Goal: Task Accomplishment & Management: Complete application form

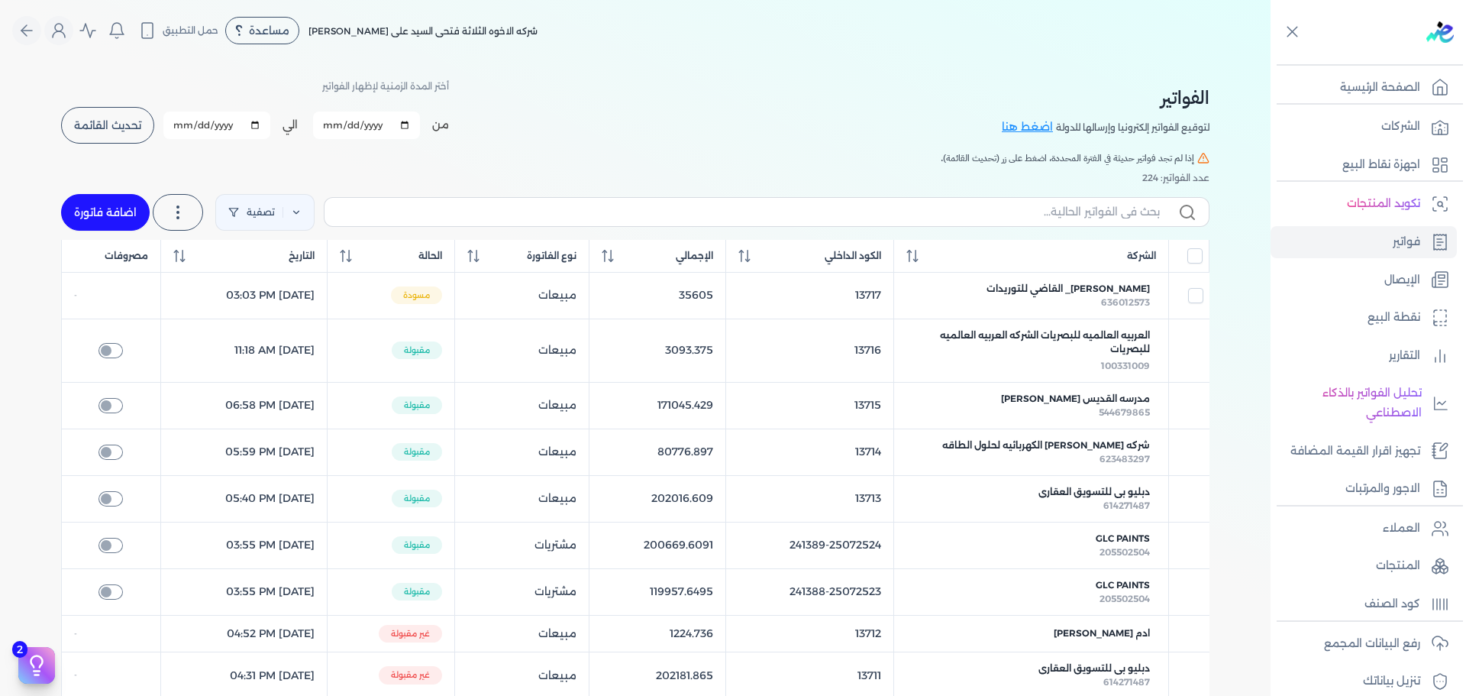
click at [121, 136] on button "تحديث القائمة" at bounding box center [107, 125] width 93 height 37
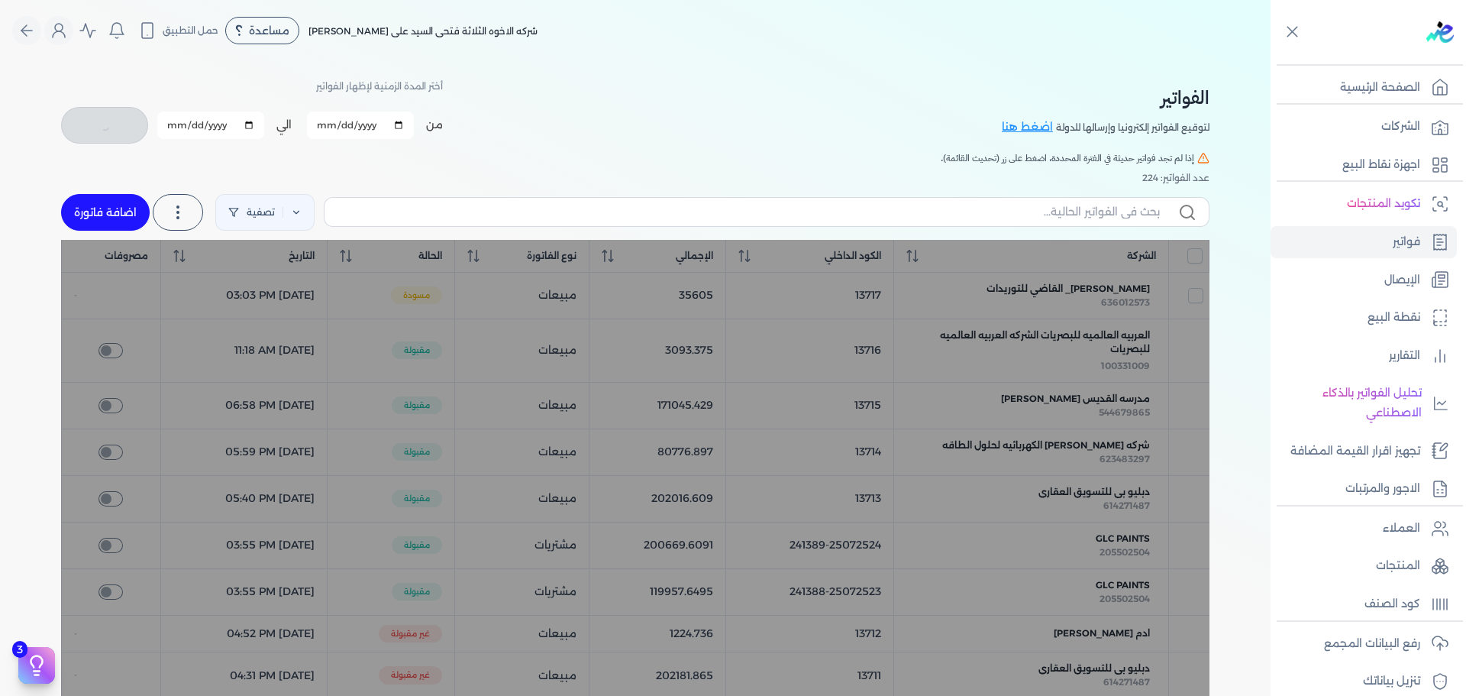
checkbox input "false"
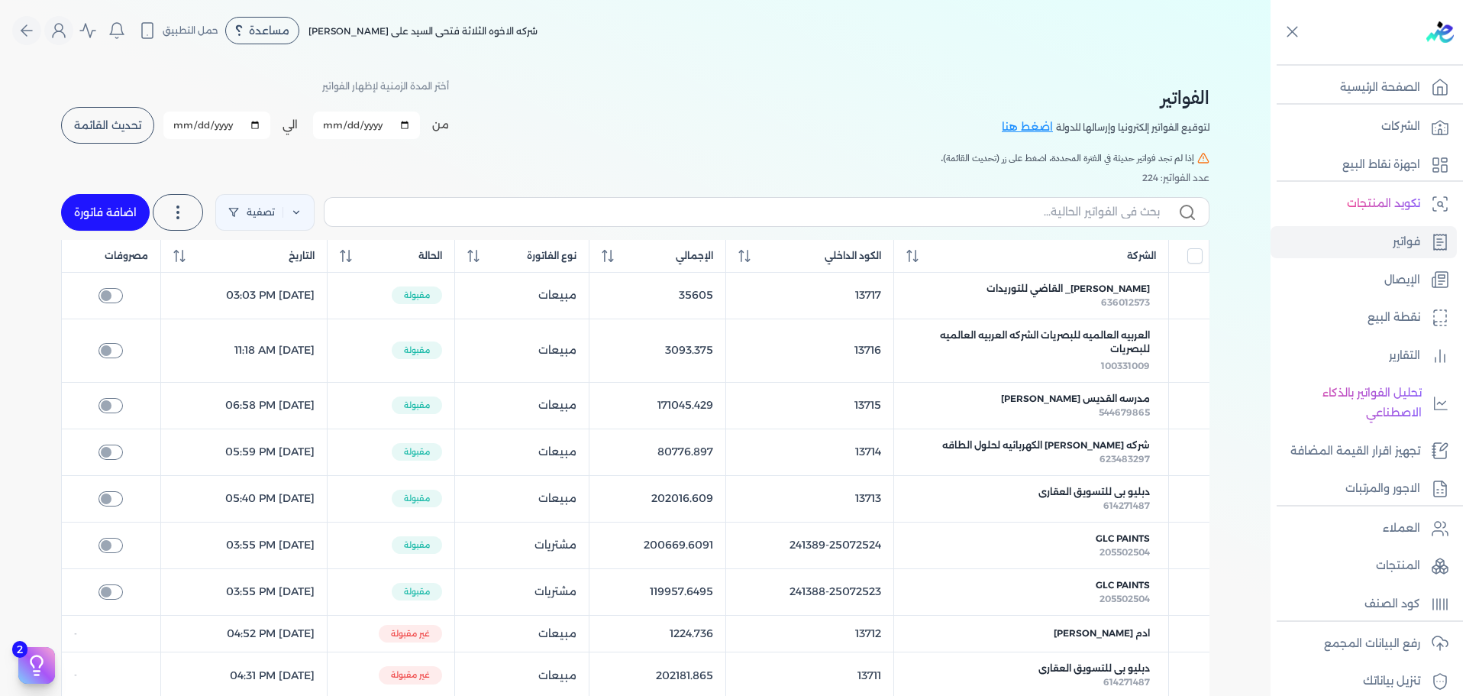
click at [104, 224] on link "اضافة فاتورة" at bounding box center [105, 212] width 89 height 37
select select "EGP"
select select "B"
select select "EGS"
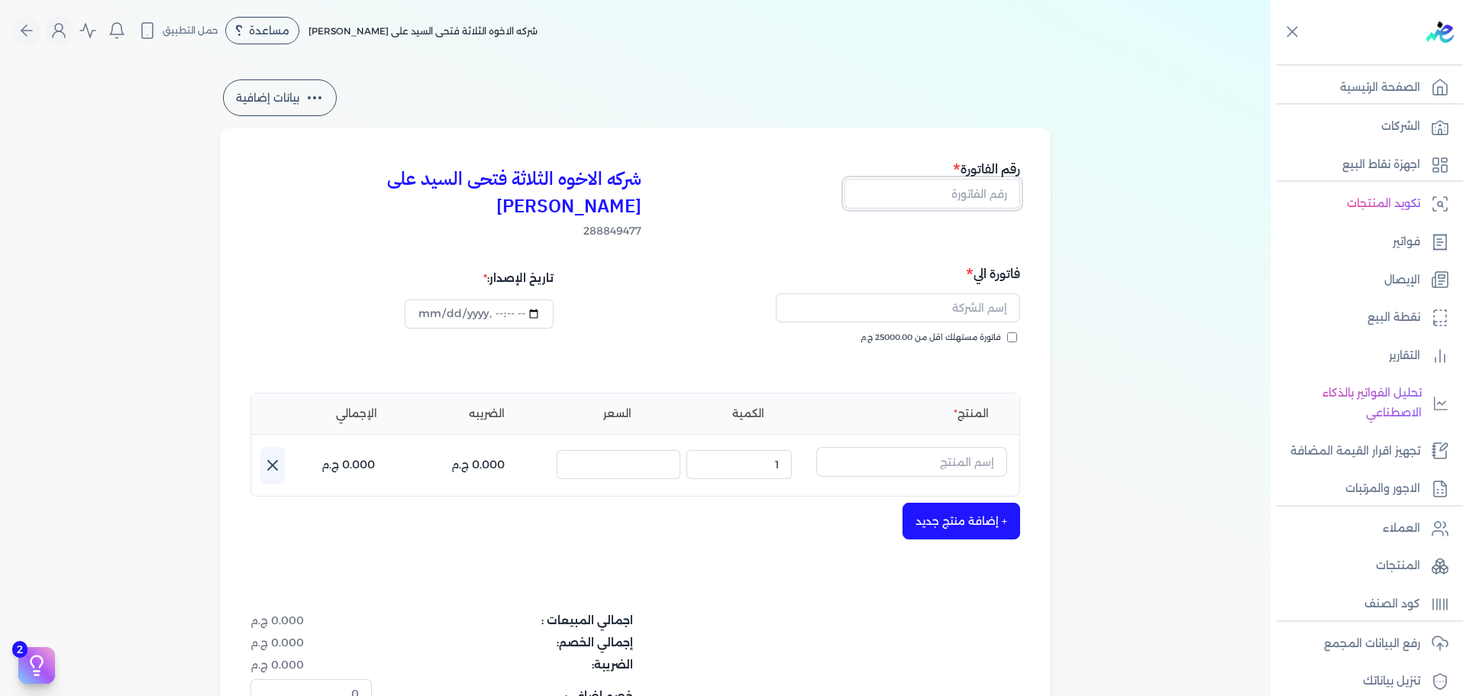
click at [956, 198] on input "text" at bounding box center [933, 193] width 176 height 29
type input "13718"
click at [979, 293] on input "text" at bounding box center [898, 307] width 244 height 29
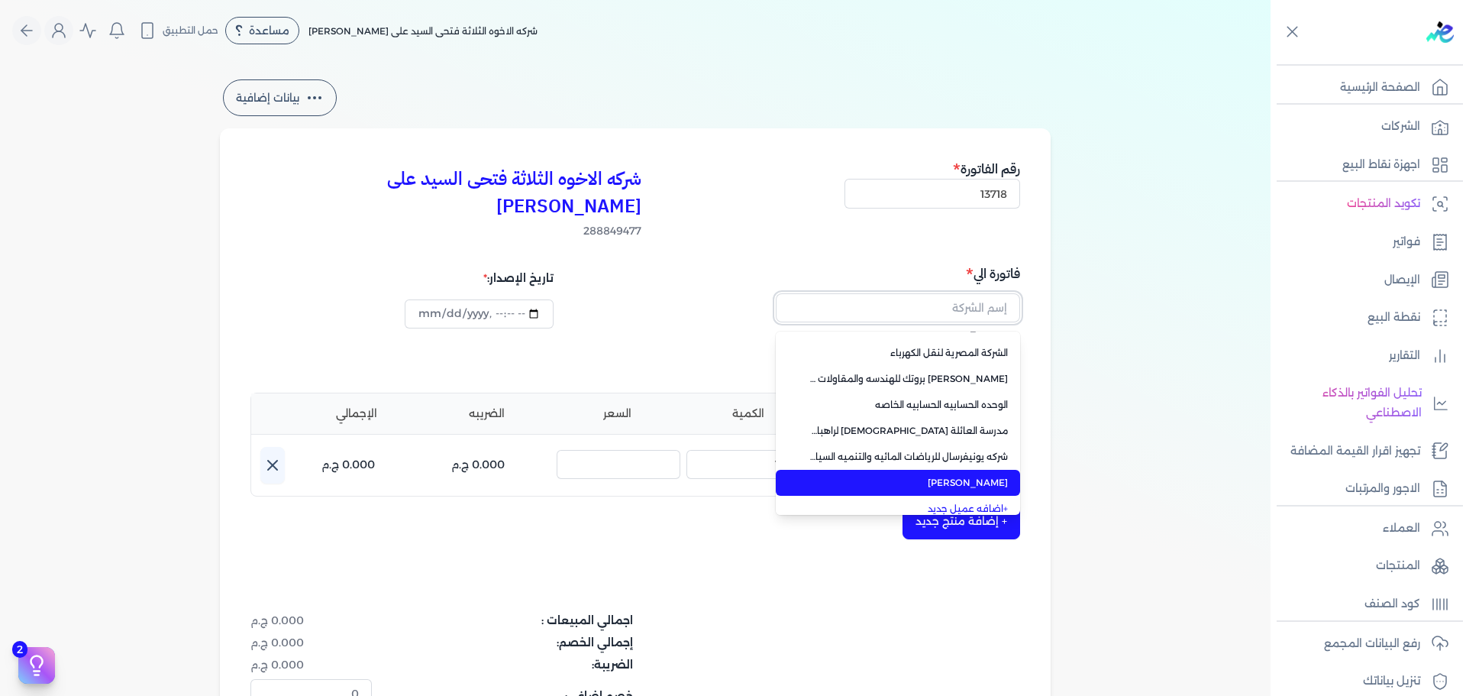
scroll to position [108, 0]
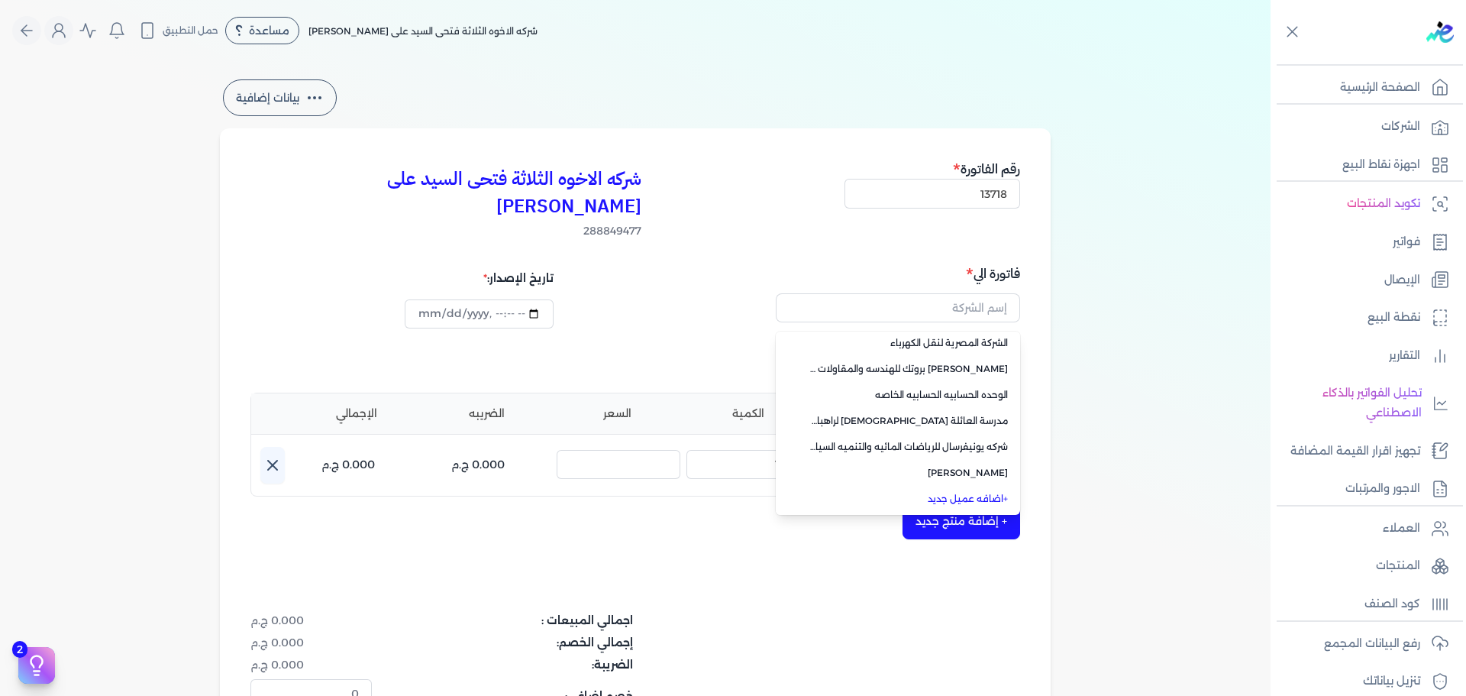
click at [983, 492] on link "+ اضافه عميل جديد" at bounding box center [907, 499] width 202 height 14
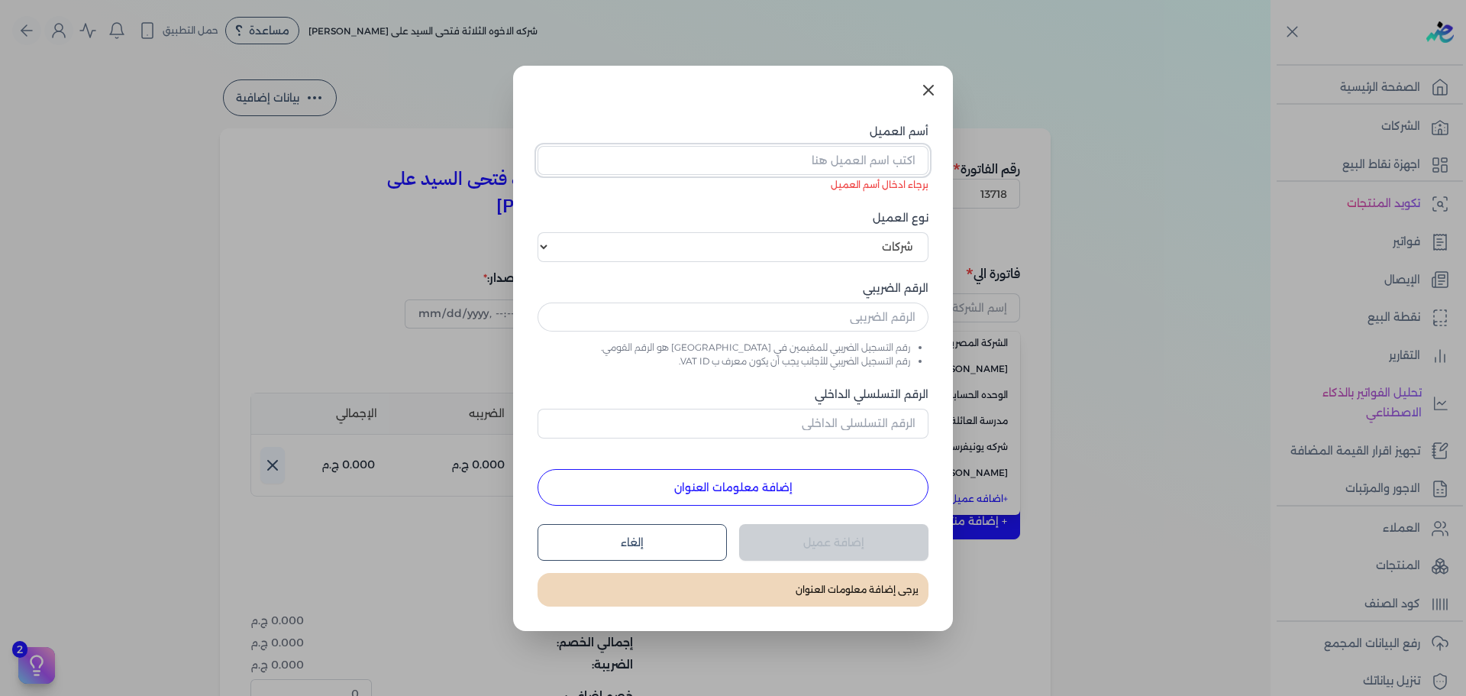
click at [849, 166] on input "أسم العميل" at bounding box center [733, 160] width 391 height 29
paste input "شركه تويوتا ايجبت لصناعات السيارات"
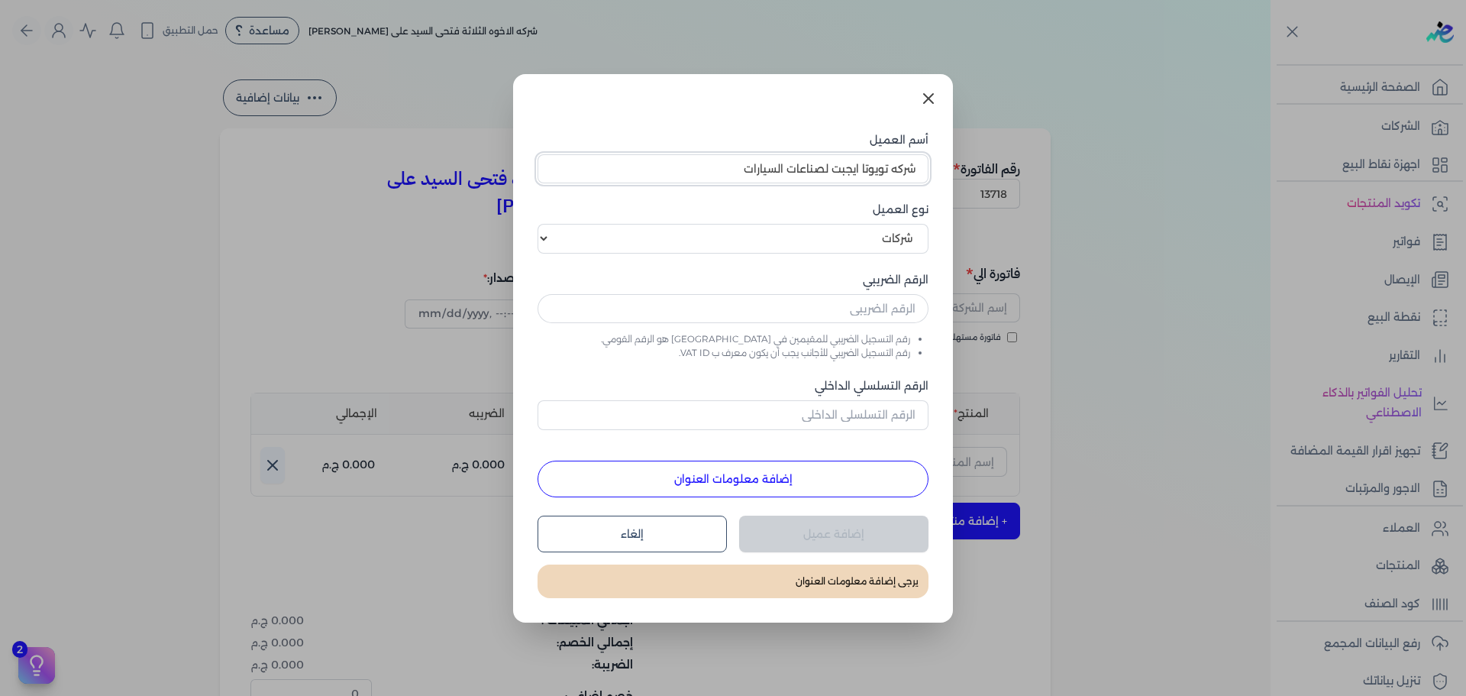
type input "شركه تويوتا ايجبت لصناعات السيارات"
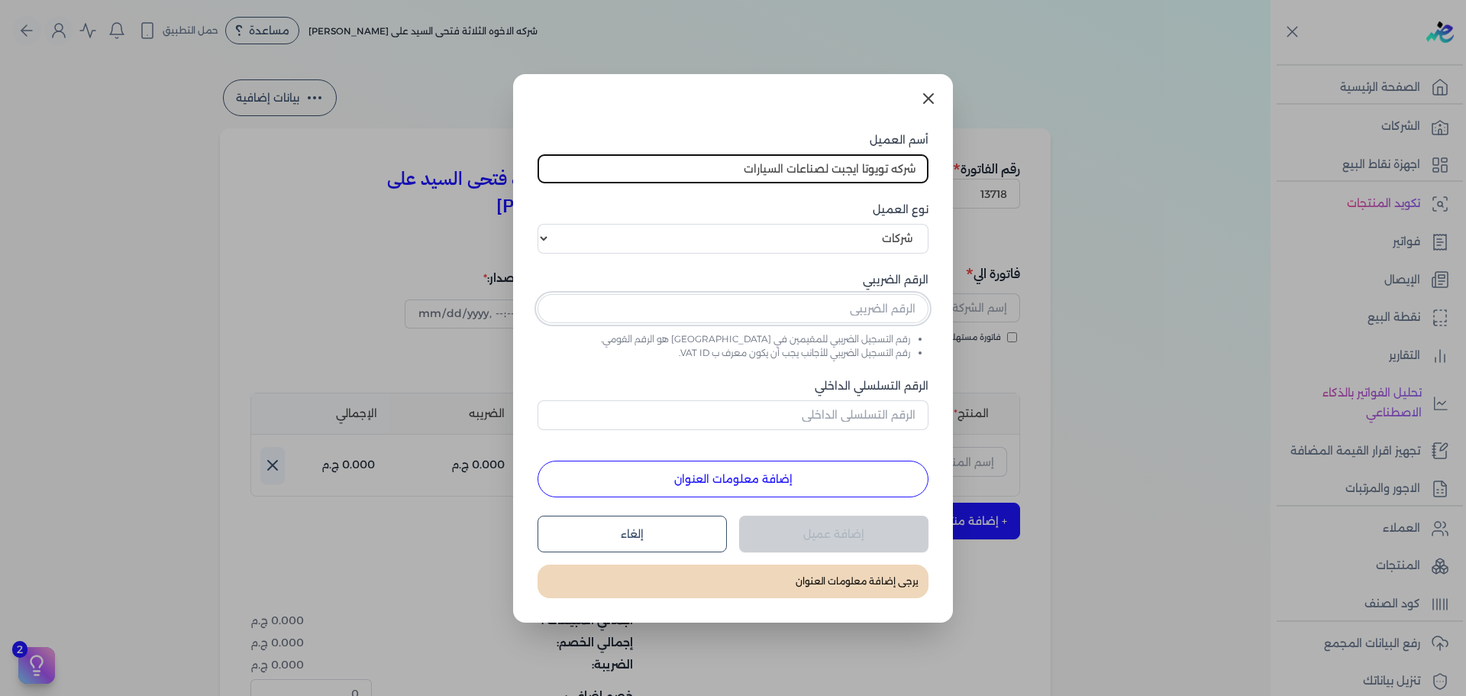
click at [841, 317] on input "text" at bounding box center [733, 308] width 391 height 29
paste input "204931630"
type input "204931630"
click at [742, 486] on button "إضافة معلومات العنوان" at bounding box center [733, 478] width 391 height 37
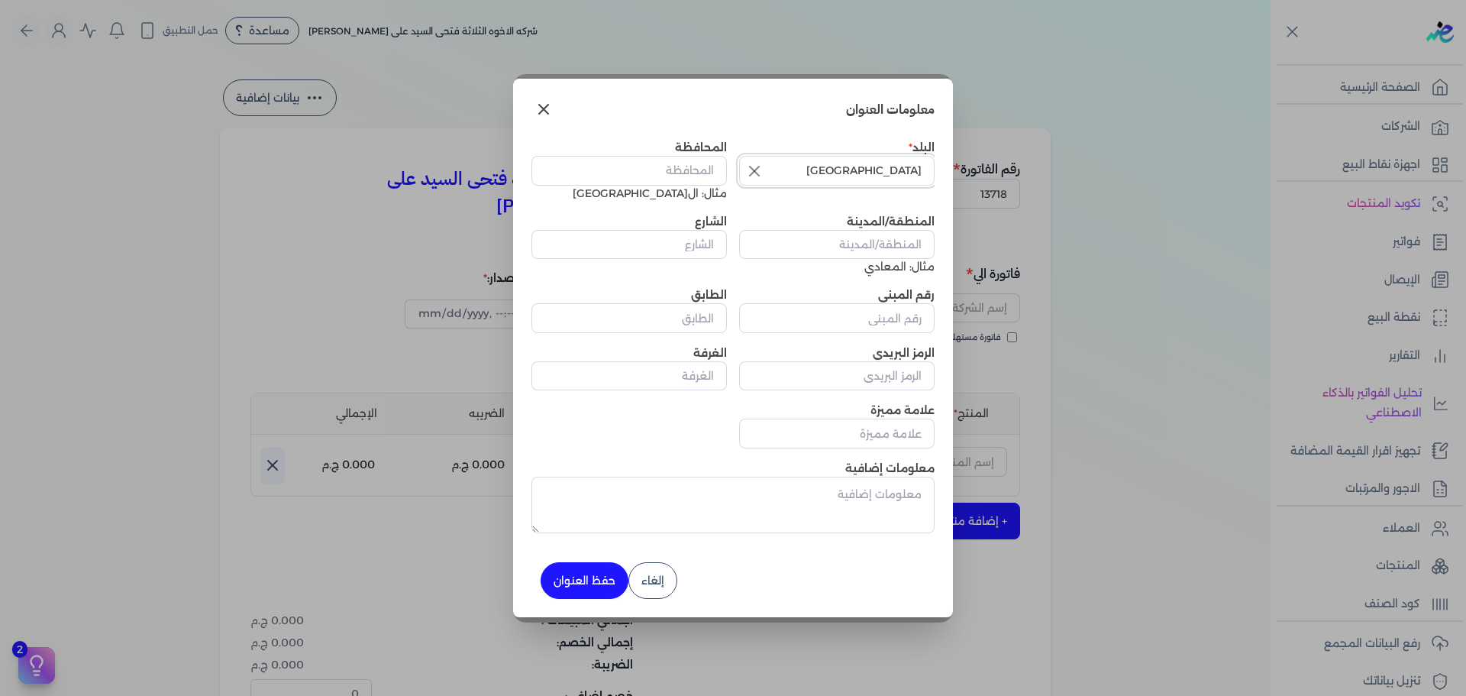
click at [886, 166] on input "[GEOGRAPHIC_DATA]" at bounding box center [836, 170] width 195 height 29
type input "[GEOGRAPHIC_DATA]"
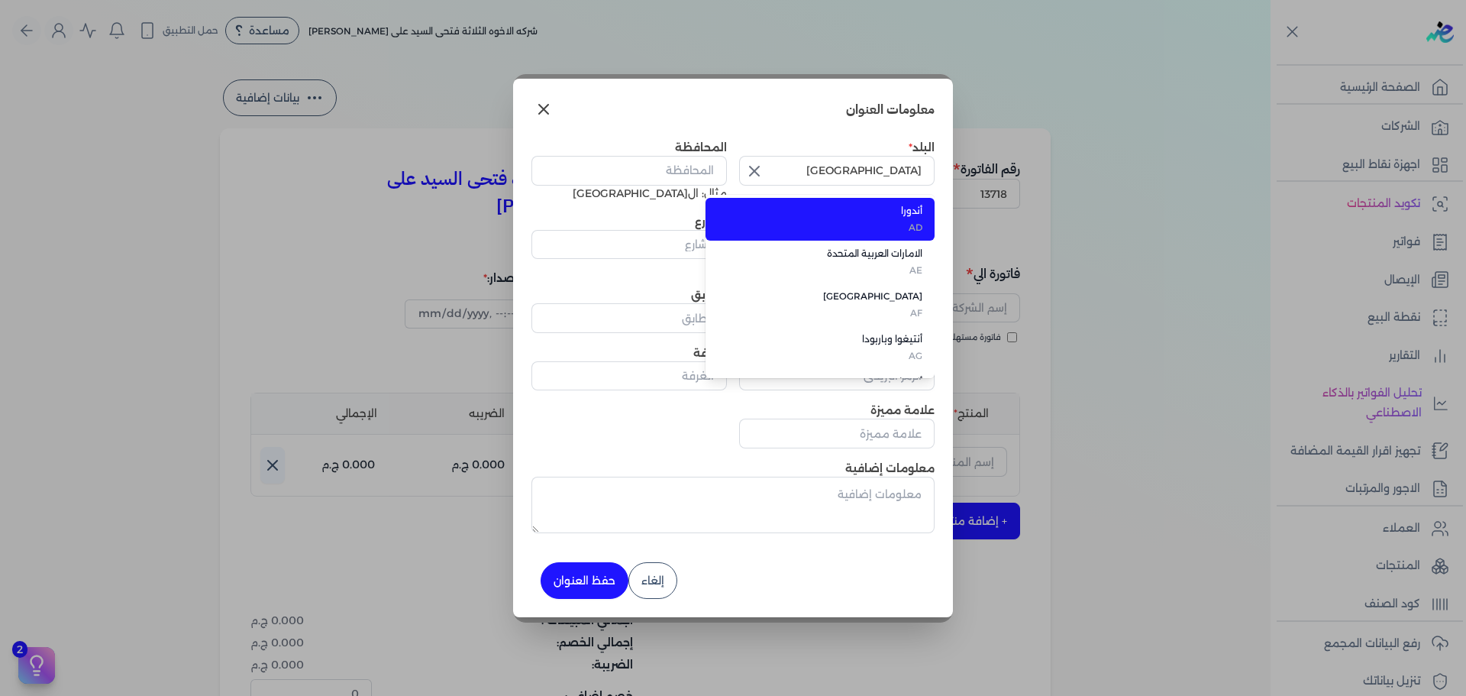
click at [759, 172] on icon "button" at bounding box center [754, 171] width 18 height 18
click at [903, 178] on input "text" at bounding box center [836, 170] width 195 height 29
type input "[GEOGRAPHIC_DATA]"
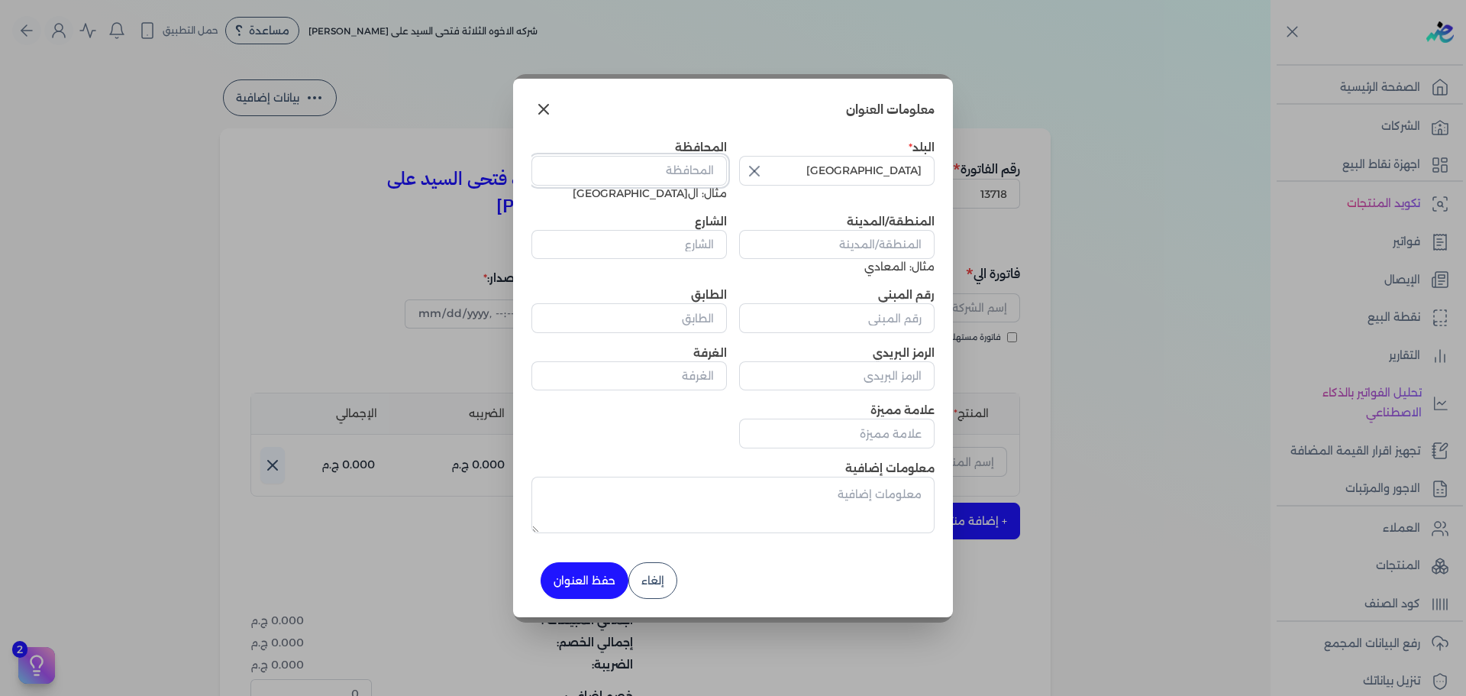
click at [686, 168] on input "المحافظة" at bounding box center [628, 170] width 195 height 29
type input "القاهره"
click at [840, 245] on input "المنطقة/المدينة" at bounding box center [836, 244] width 195 height 29
paste input "0 / 1115 10 ش المستشفى [PERSON_NAME] العباسيه"
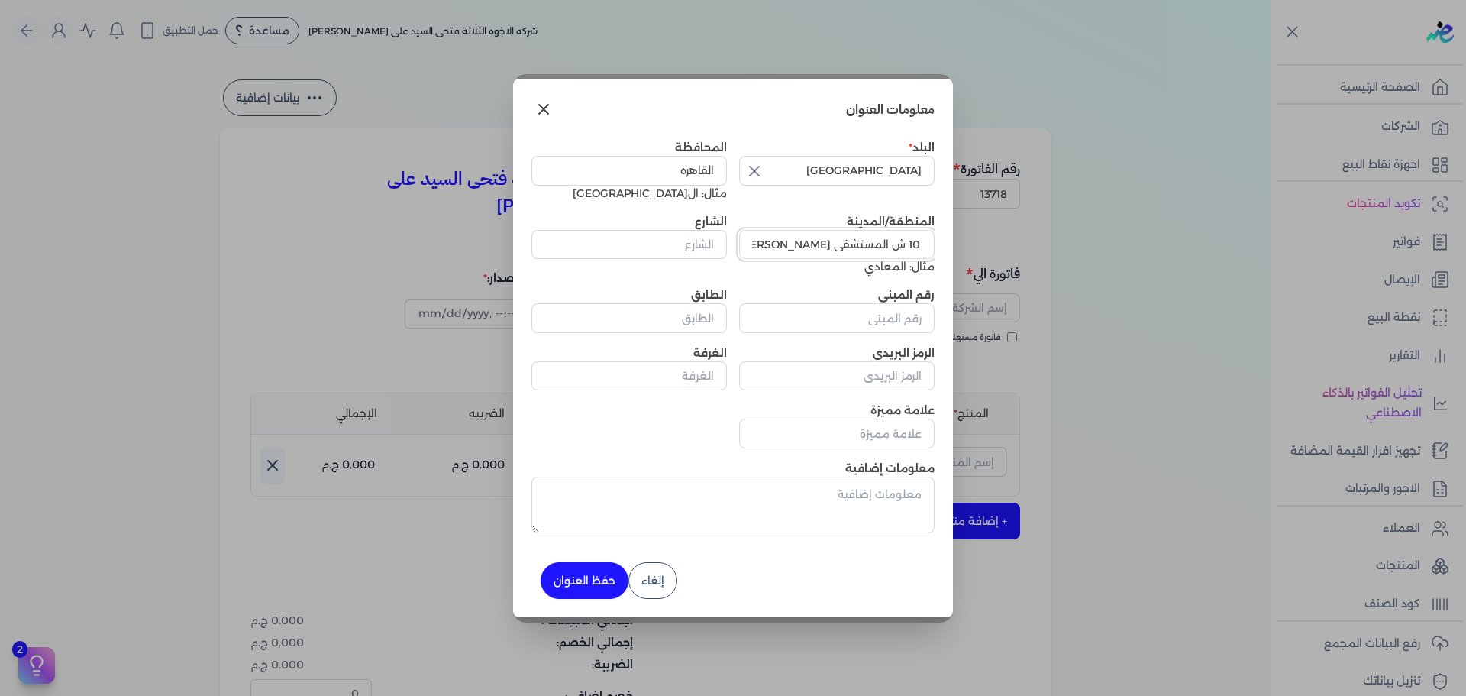
type input "0 / 1115 10 ش المستشفى [PERSON_NAME] العباسيه"
click at [632, 241] on input "الشارع" at bounding box center [628, 244] width 195 height 29
paste input "0 / 1115 10 ش المستشفى [PERSON_NAME] العباسيه"
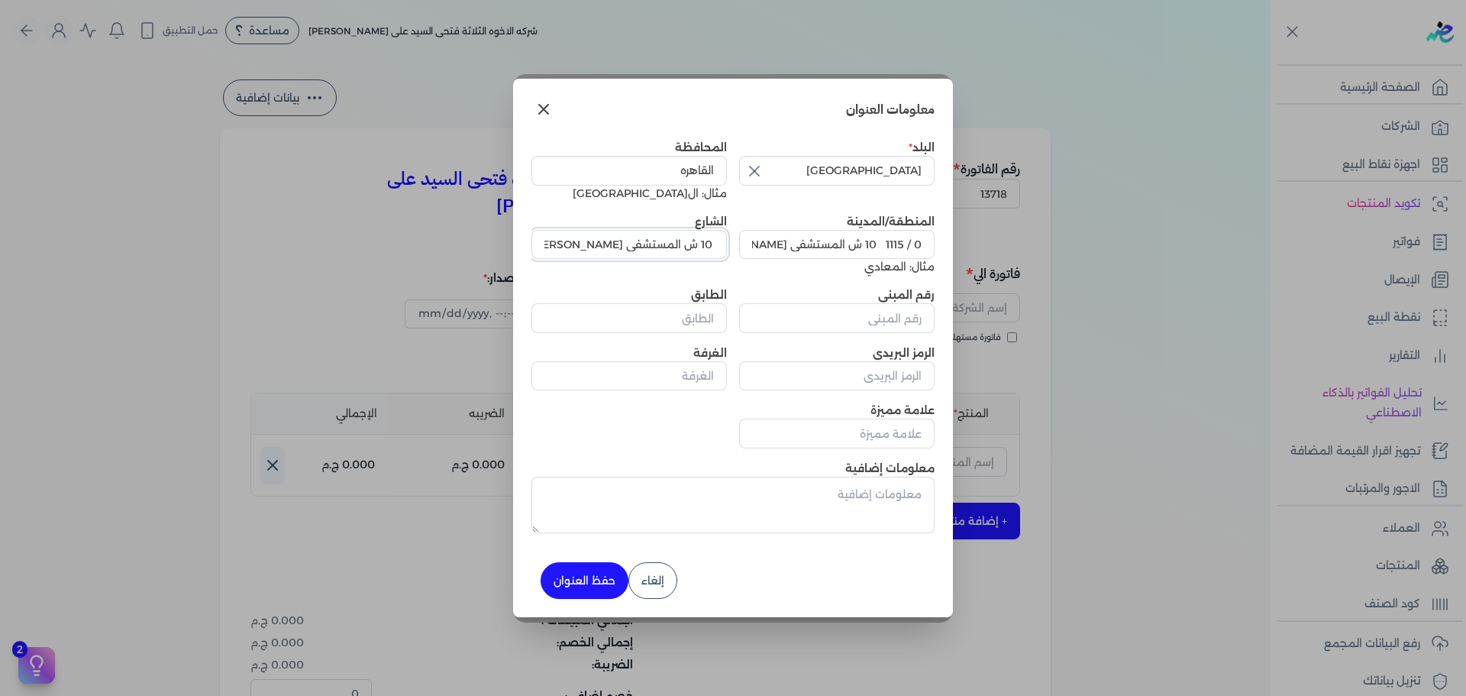
type input "0 / 1115 10 ش المستشفى [PERSON_NAME] العباسيه"
click at [826, 307] on input "رقم المبنى" at bounding box center [836, 317] width 195 height 29
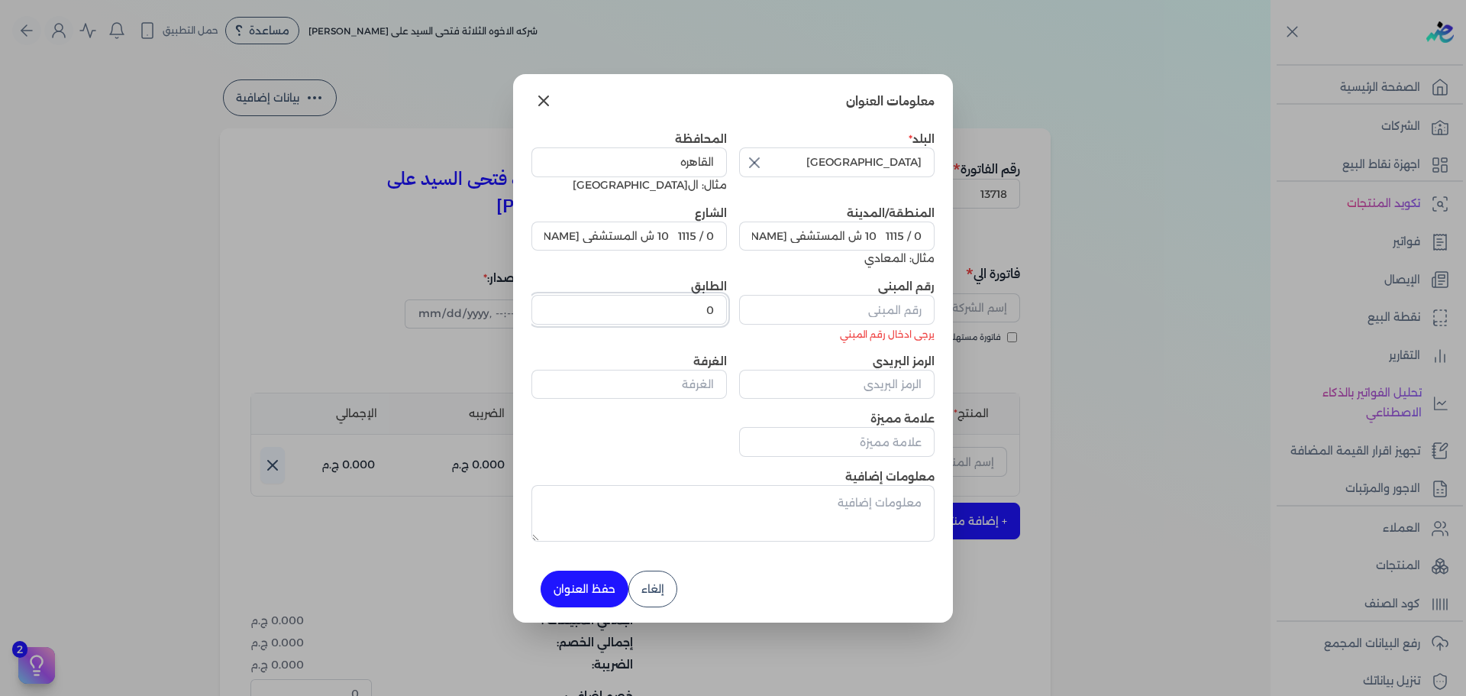
type input "0"
click at [829, 306] on input "رقم المبنى" at bounding box center [836, 309] width 195 height 29
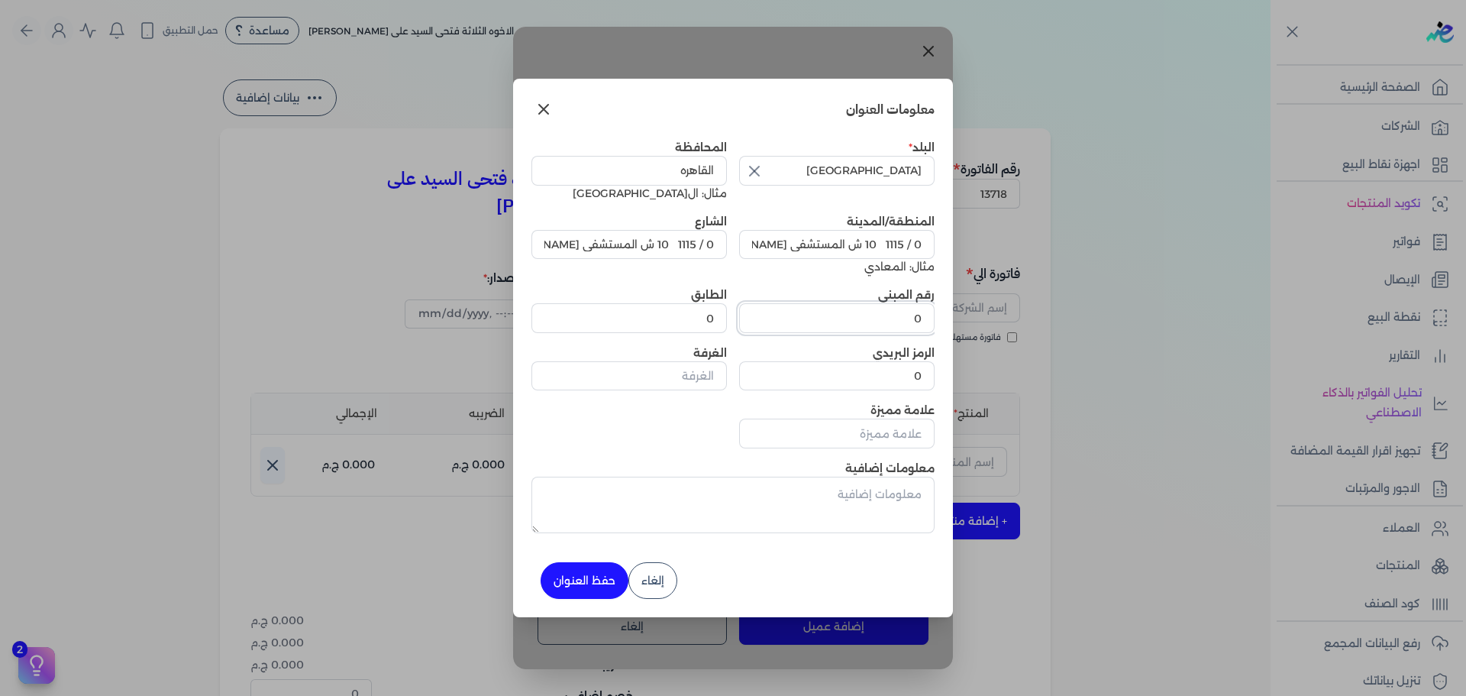
type input "0"
click at [575, 581] on button "حفظ العنوان" at bounding box center [585, 580] width 88 height 37
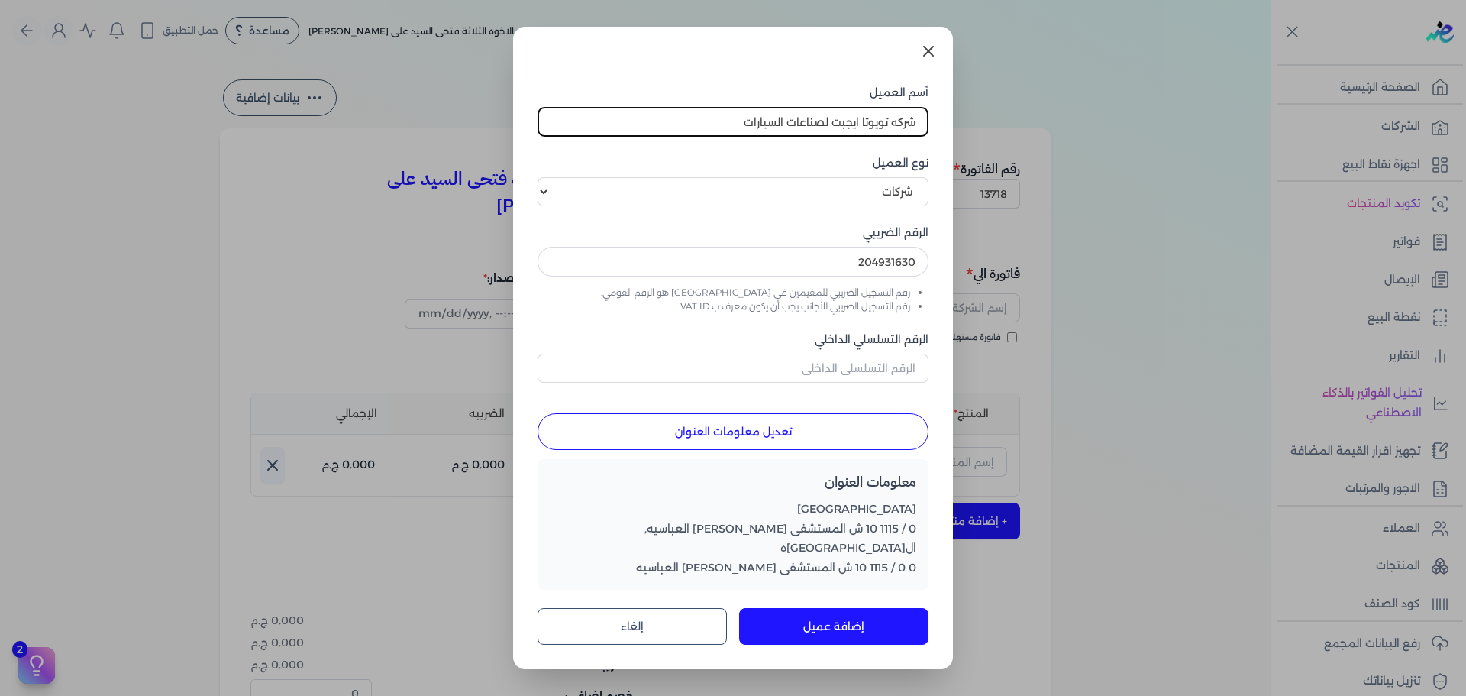
click at [873, 609] on button "إضافة عميل" at bounding box center [833, 626] width 189 height 37
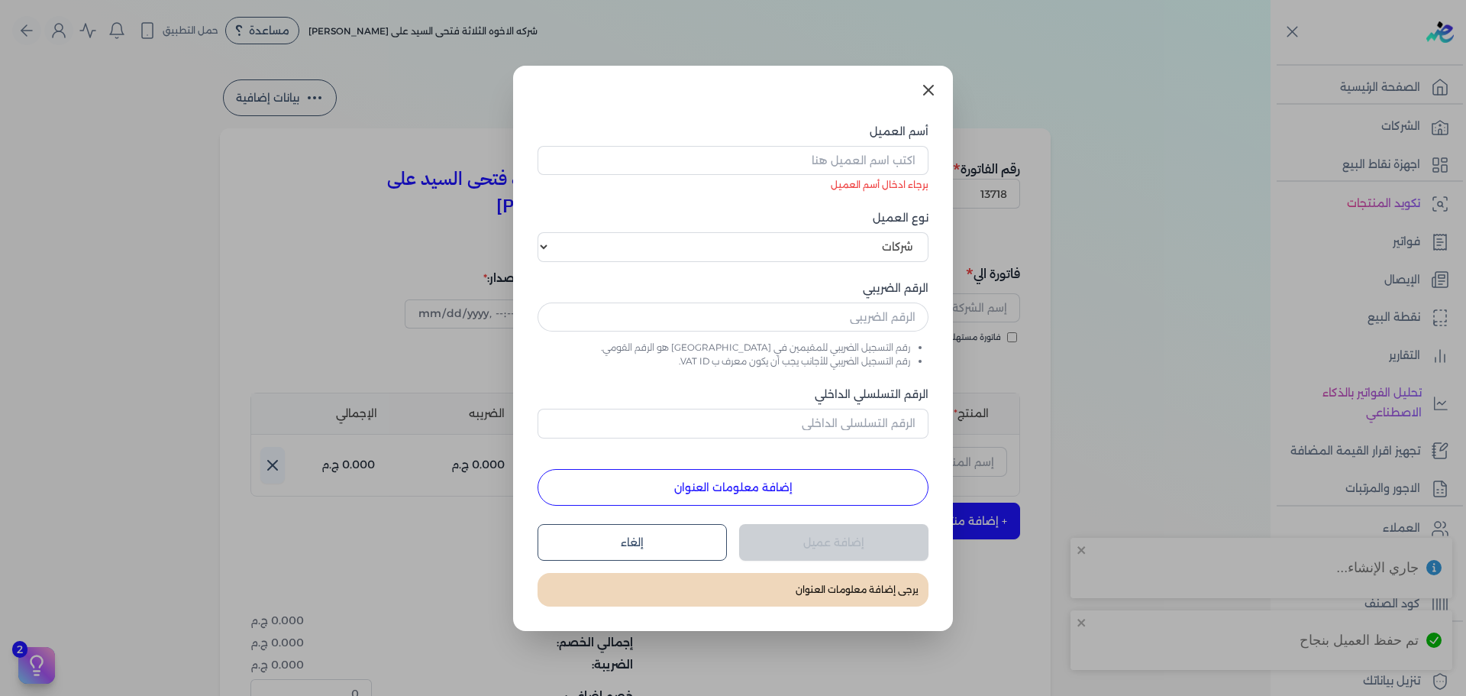
click at [936, 87] on icon at bounding box center [928, 90] width 18 height 18
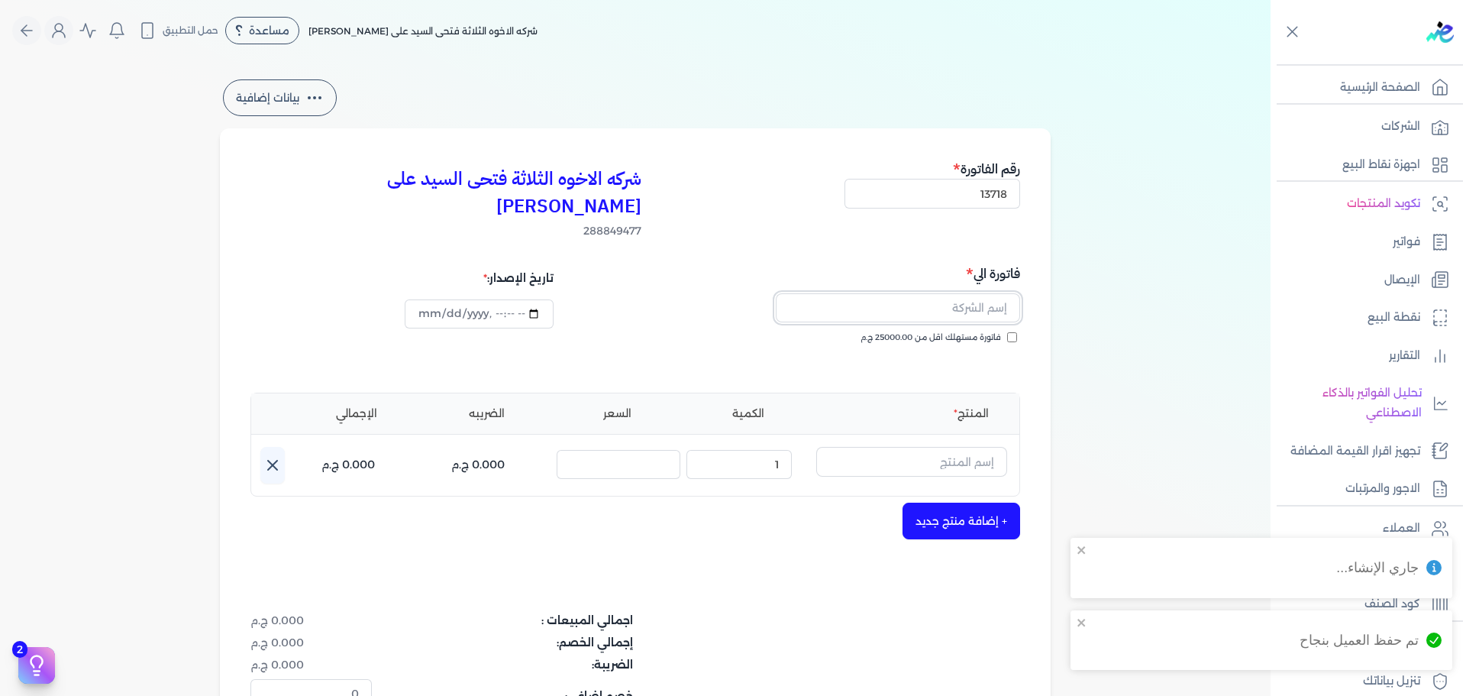
click at [959, 293] on input "text" at bounding box center [898, 307] width 244 height 29
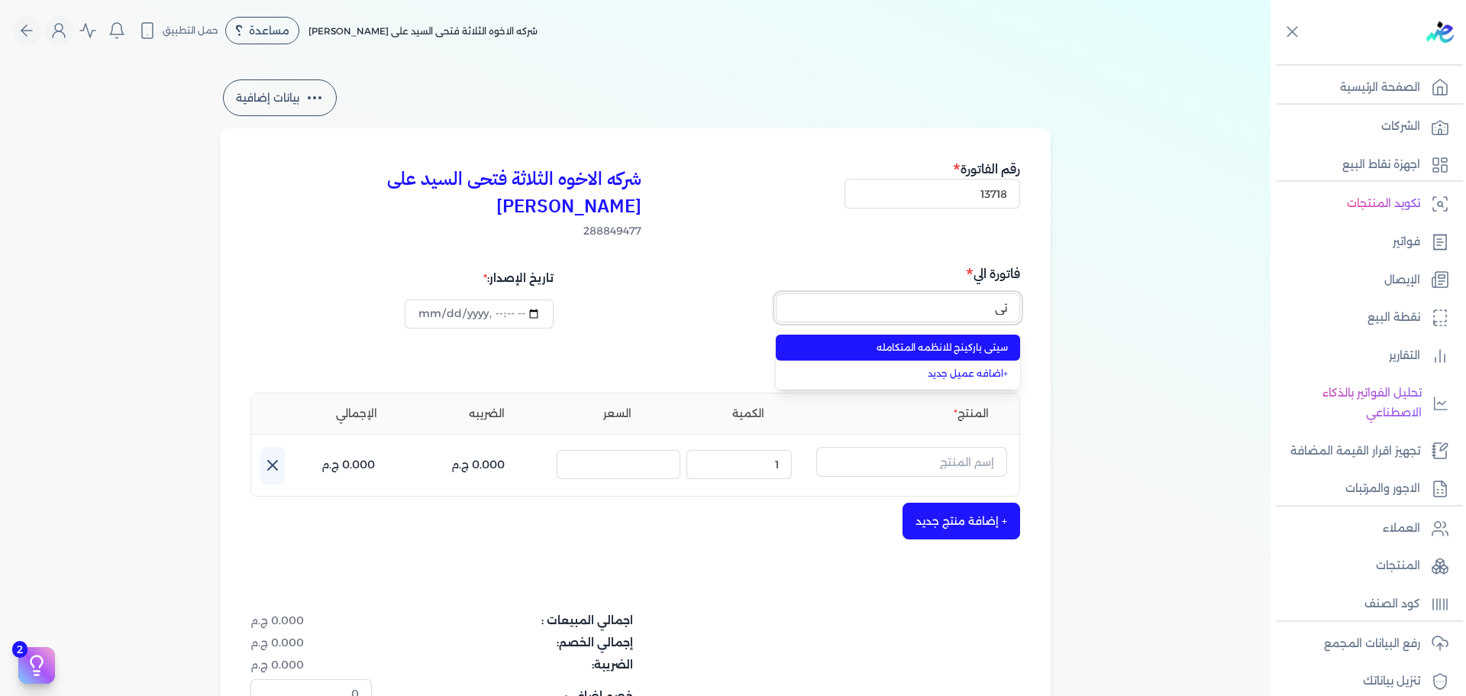
type input "ت"
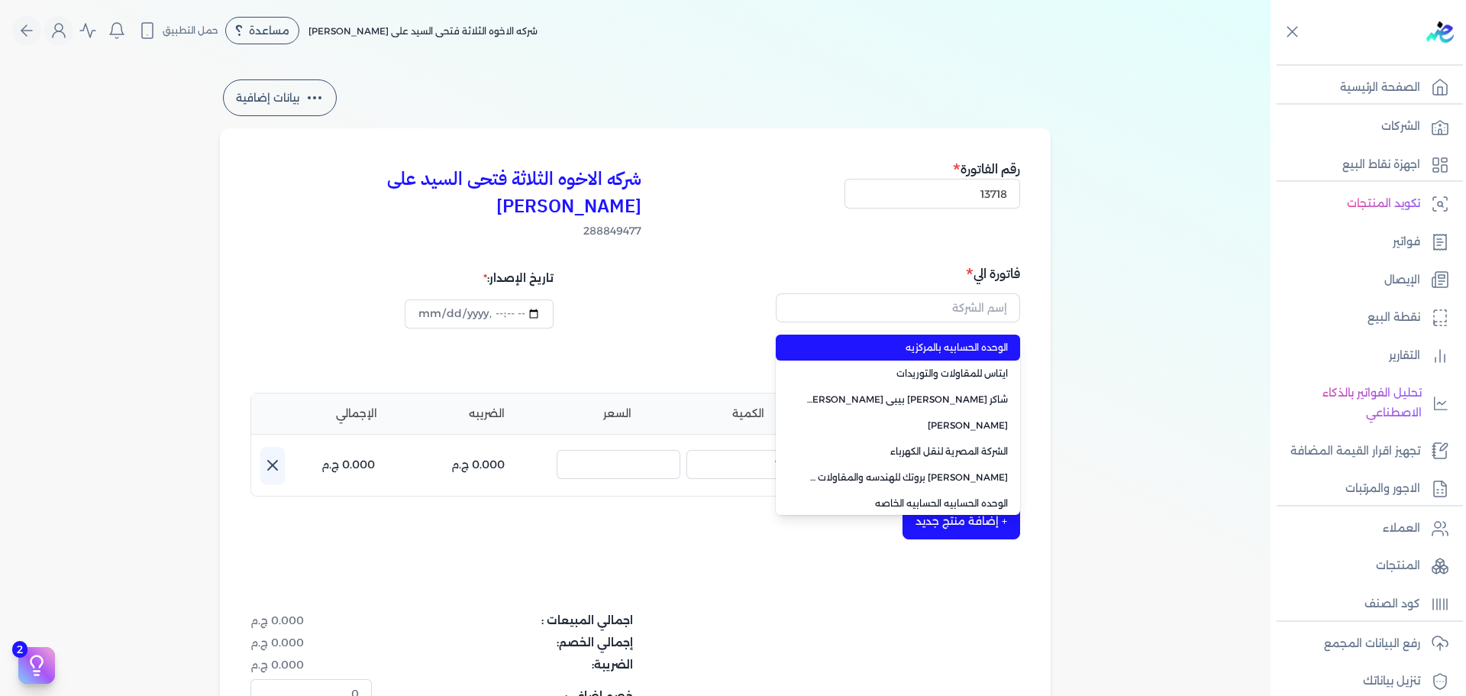
type input "الوحده الحسابيه بالمركزيه"
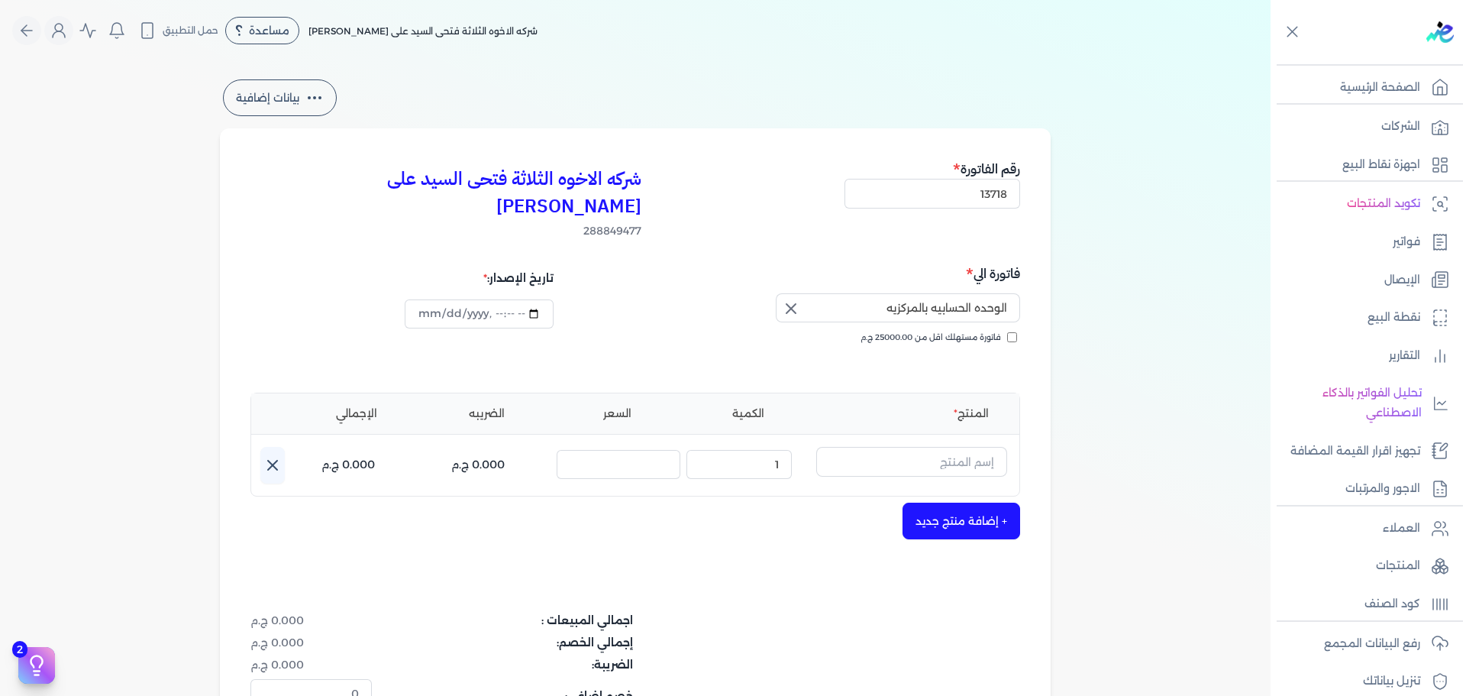
click at [794, 299] on icon "button" at bounding box center [791, 308] width 18 height 18
click at [838, 293] on input "text" at bounding box center [898, 307] width 244 height 29
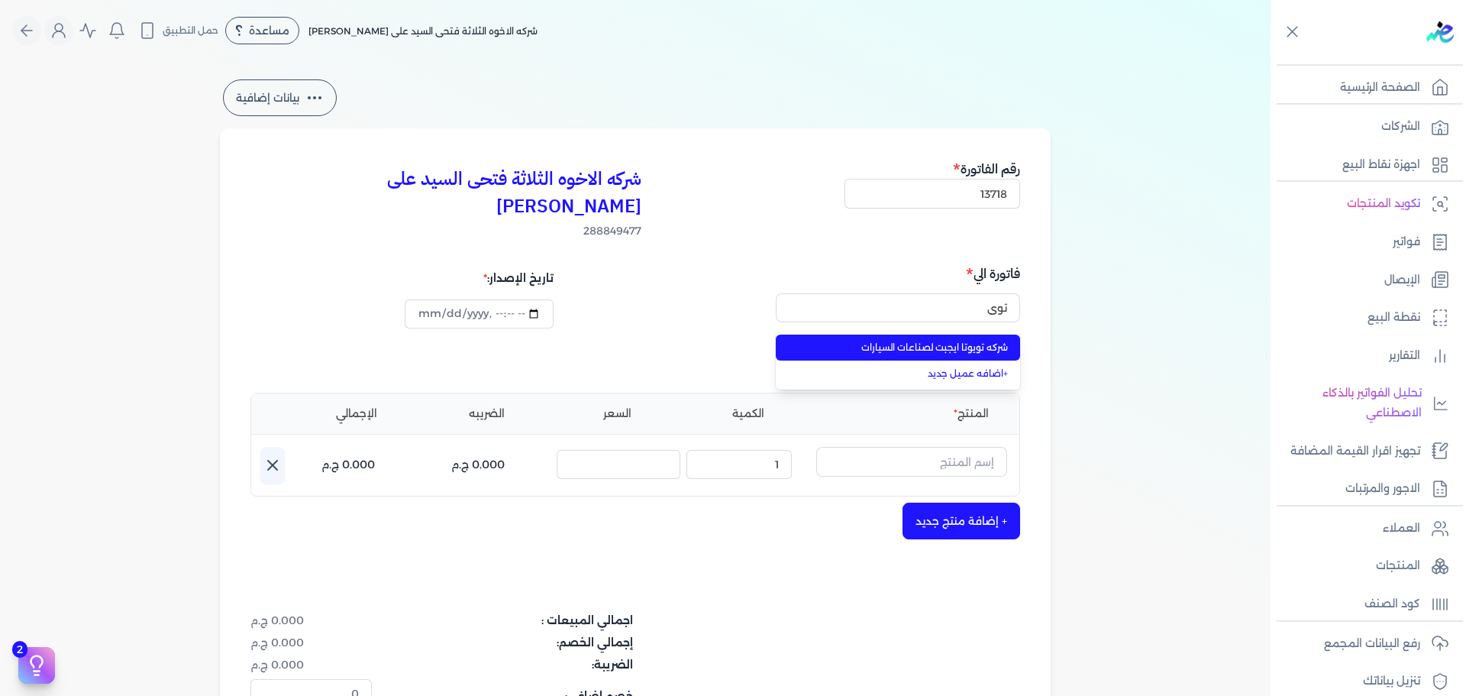
click at [861, 341] on span "شركه تويوتا ايجبت لصناعات السيارات" at bounding box center [907, 348] width 202 height 14
type input "شركه تويوتا ايجبت لصناعات السيارات"
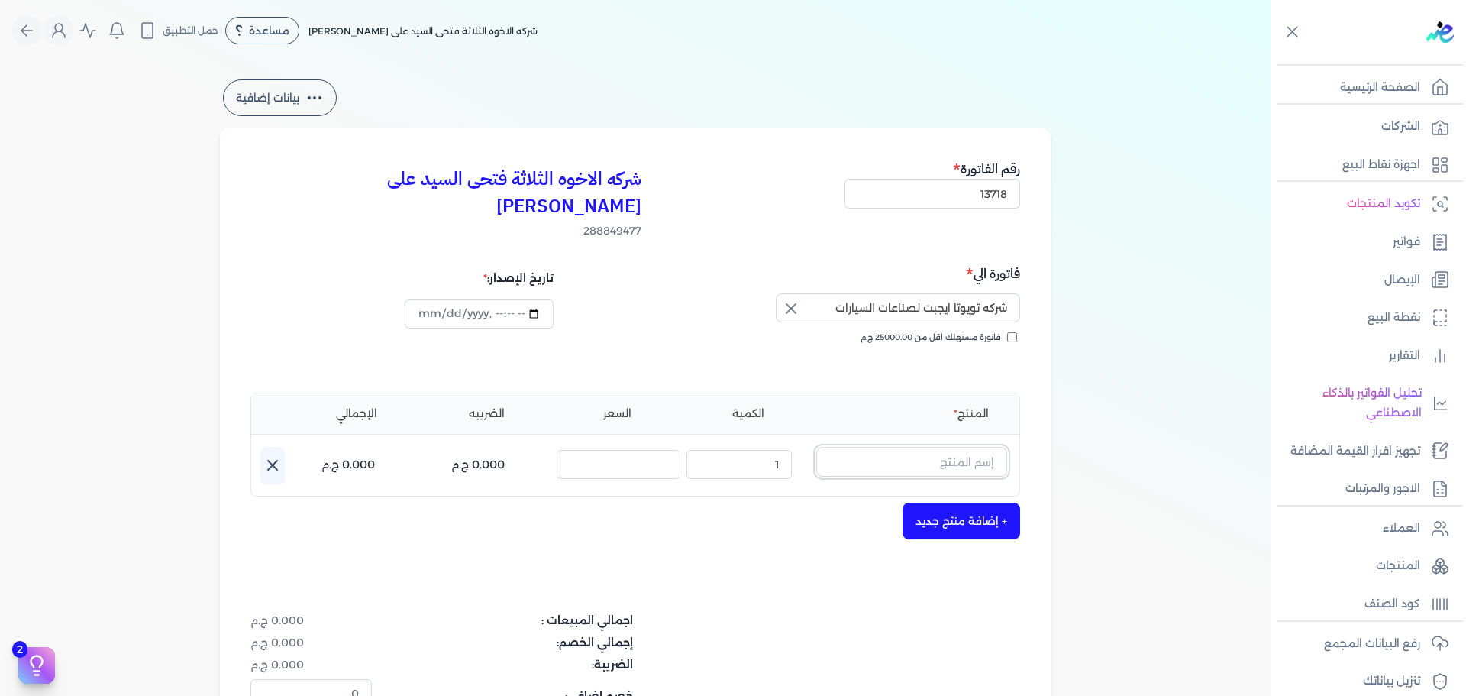
click at [893, 447] on input "text" at bounding box center [911, 461] width 191 height 29
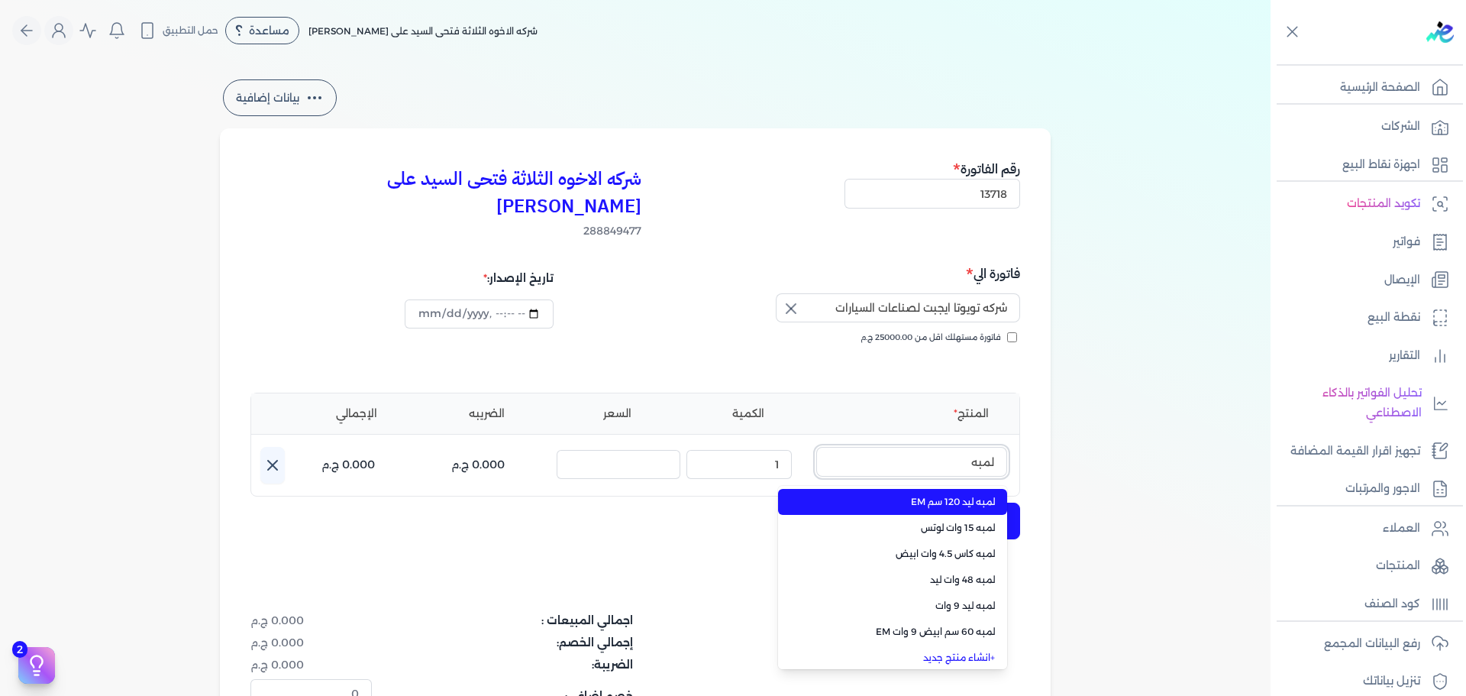
click at [816, 447] on button "لمبه" at bounding box center [911, 464] width 191 height 35
click at [945, 495] on span "لمبه ليد 120 سم EM" at bounding box center [902, 502] width 186 height 14
type input "لمبه ليد 120 سم EM"
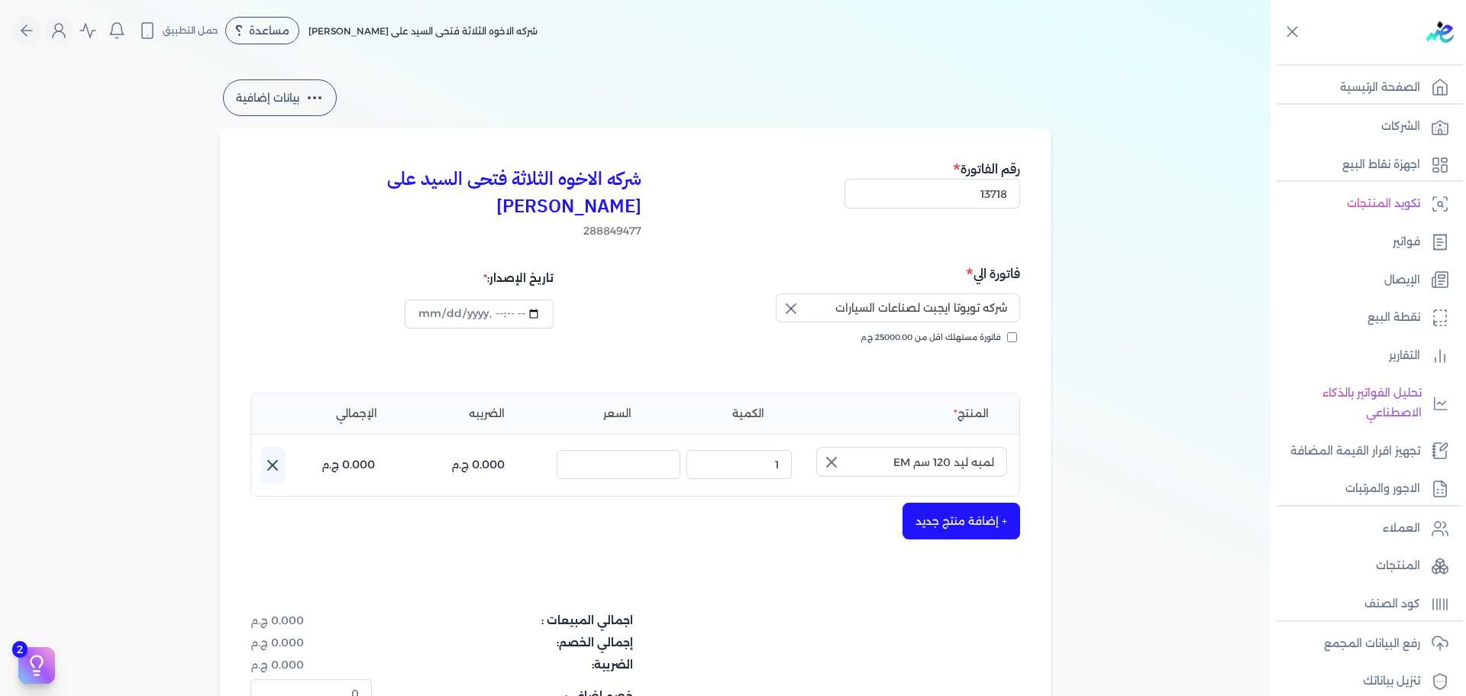
click at [838, 453] on icon "button" at bounding box center [831, 462] width 18 height 18
click at [938, 447] on input "text" at bounding box center [911, 461] width 191 height 29
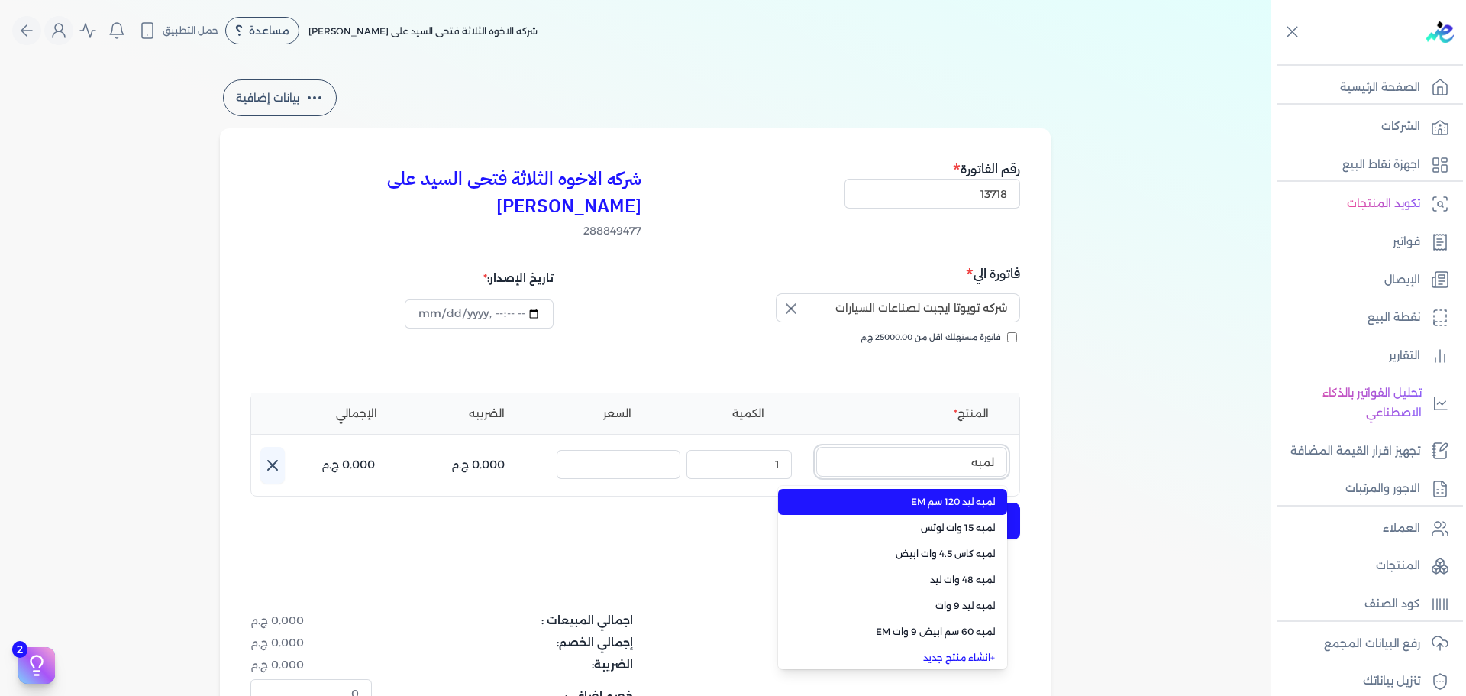
type input "لمبه"
click at [911, 495] on span "لمبه ليد 120 سم EM" at bounding box center [902, 502] width 186 height 14
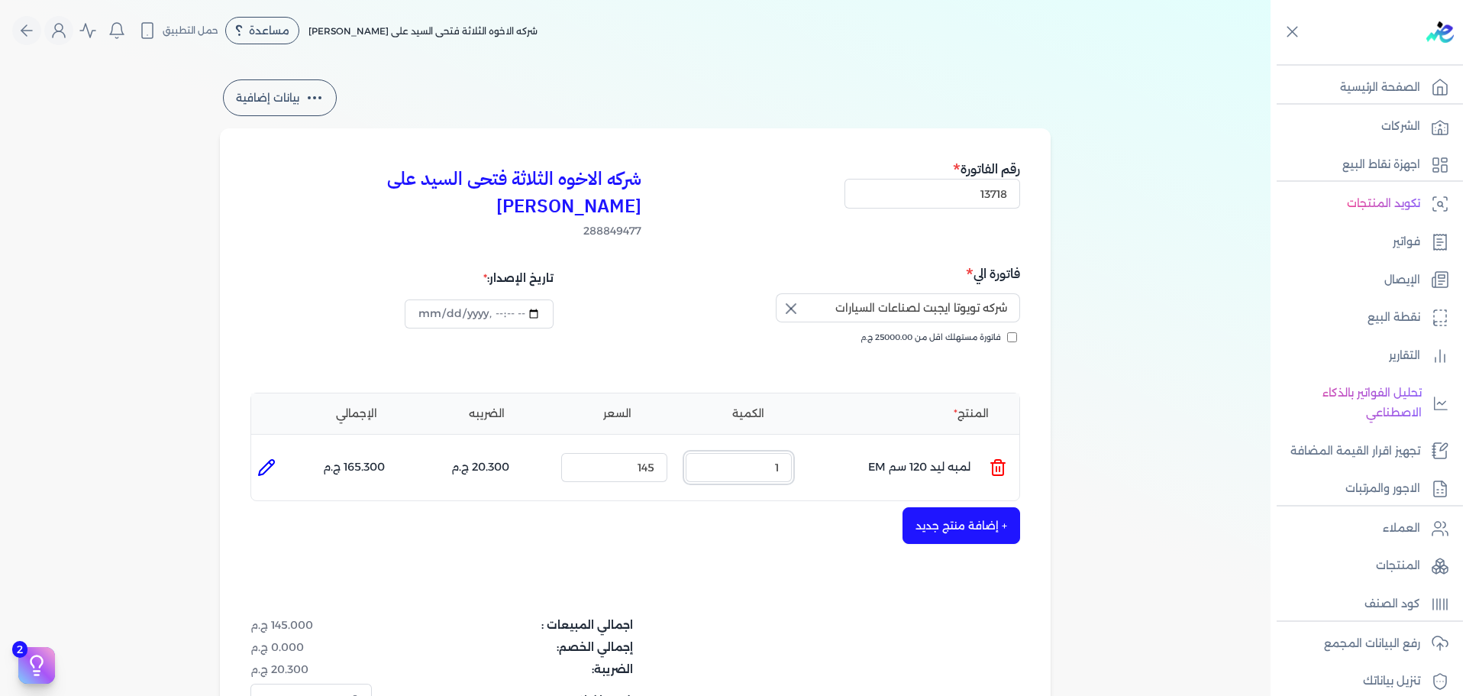
drag, startPoint x: 767, startPoint y: 443, endPoint x: 810, endPoint y: 442, distance: 43.5
click at [809, 447] on ul "المنتج : لمبه ليد 120 سم EM الكمية : 1 السعر : 145 الضريبه : 20.300 ج.م الإجمال…" at bounding box center [635, 467] width 768 height 41
type input "10"
drag, startPoint x: 631, startPoint y: 434, endPoint x: 747, endPoint y: 454, distance: 117.7
click at [746, 454] on ul "المنتج : لمبه ليد 120 سم EM الكمية : 10 السعر : 145 الضريبه : 203.000 ج.م الإجم…" at bounding box center [635, 467] width 768 height 41
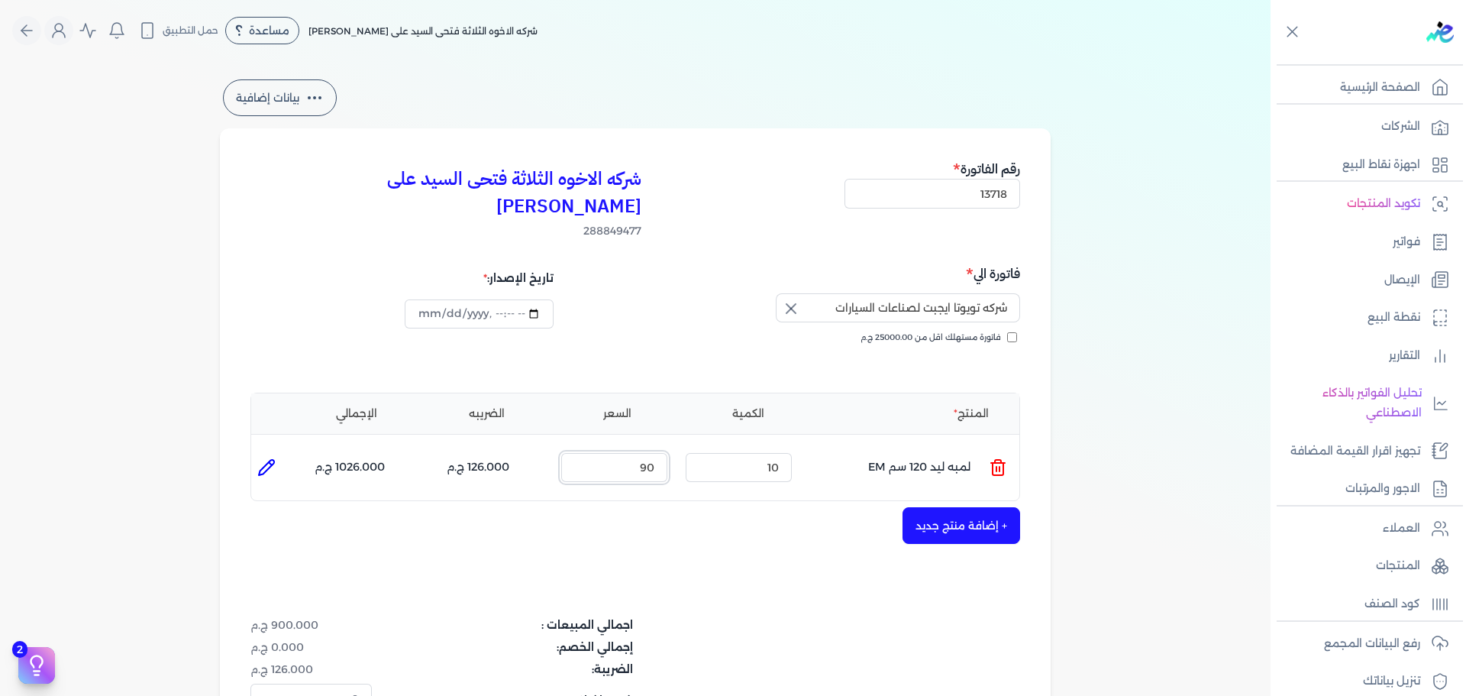
type input "90"
click at [272, 458] on icon at bounding box center [266, 467] width 18 height 18
type input "لمبه ليد 120 سم EM"
type input "90"
type input "10"
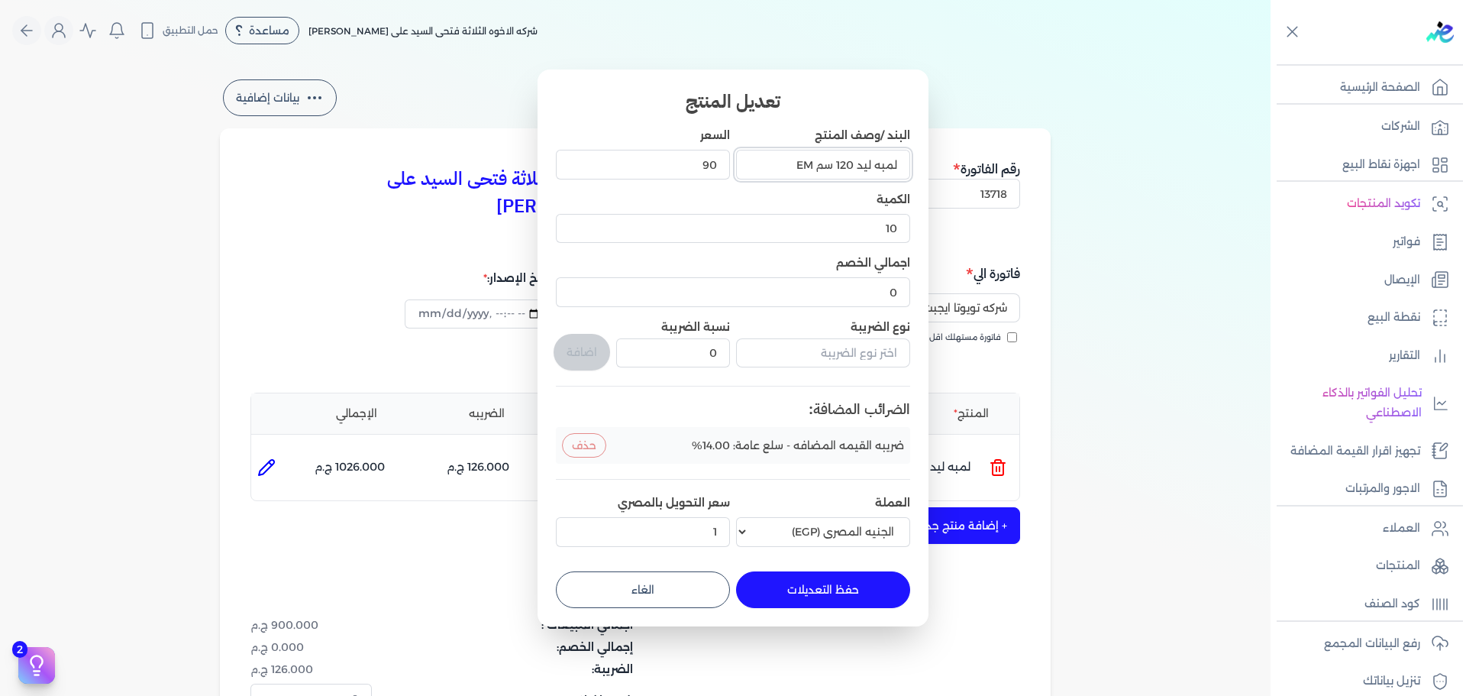
click at [813, 164] on input "لمبه ليد 120 سم EM" at bounding box center [823, 164] width 174 height 29
type input "لمبه ليد 120 سم فليبس"
click at [796, 585] on button "حفظ التعديلات" at bounding box center [823, 589] width 174 height 37
type input "0"
type input "1"
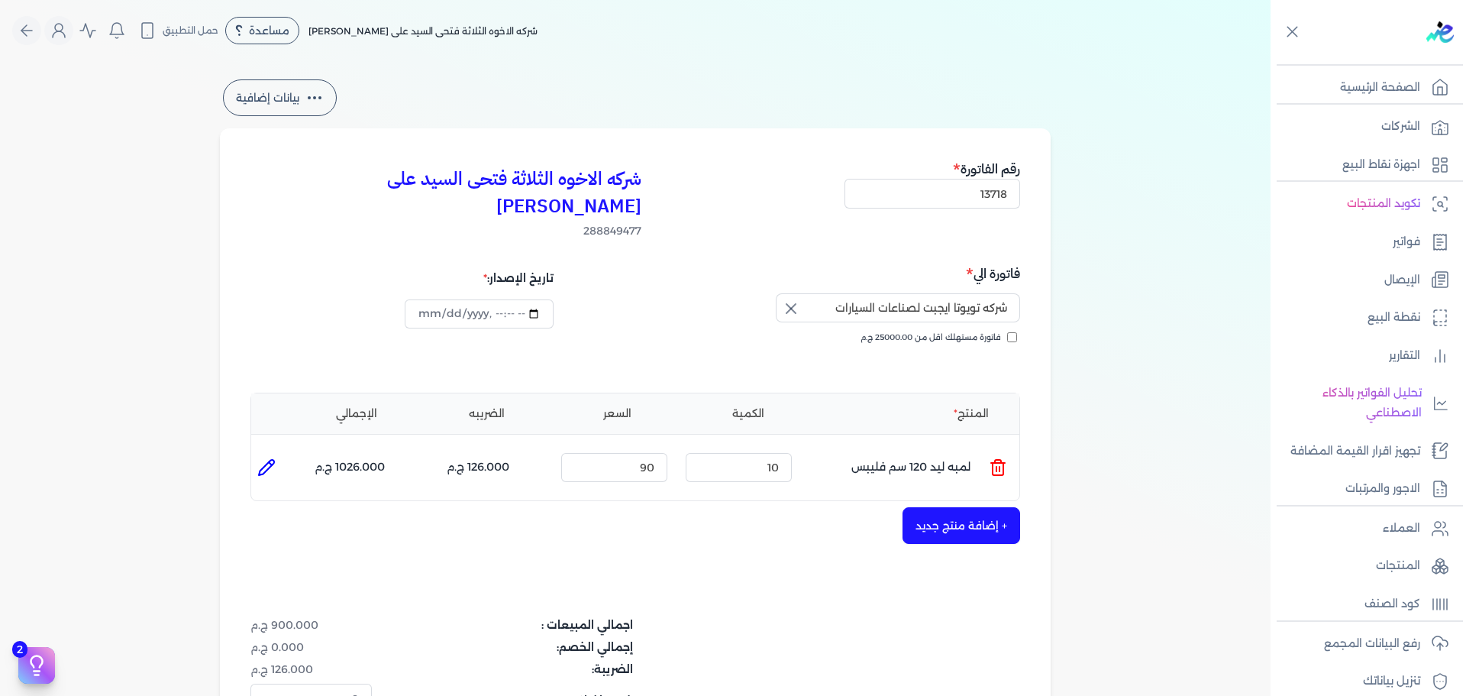
click at [938, 507] on button "+ إضافة منتج جديد" at bounding box center [962, 525] width 118 height 37
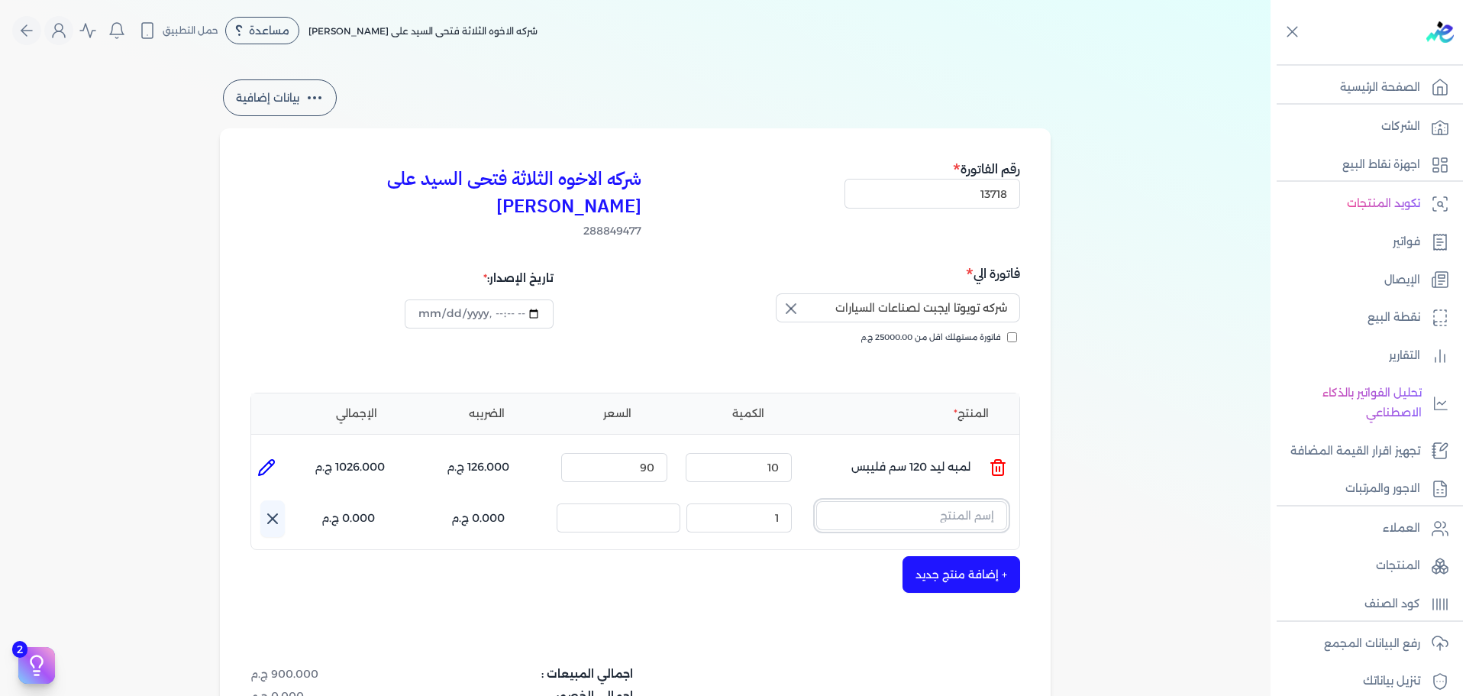
click at [900, 501] on input "text" at bounding box center [911, 515] width 191 height 29
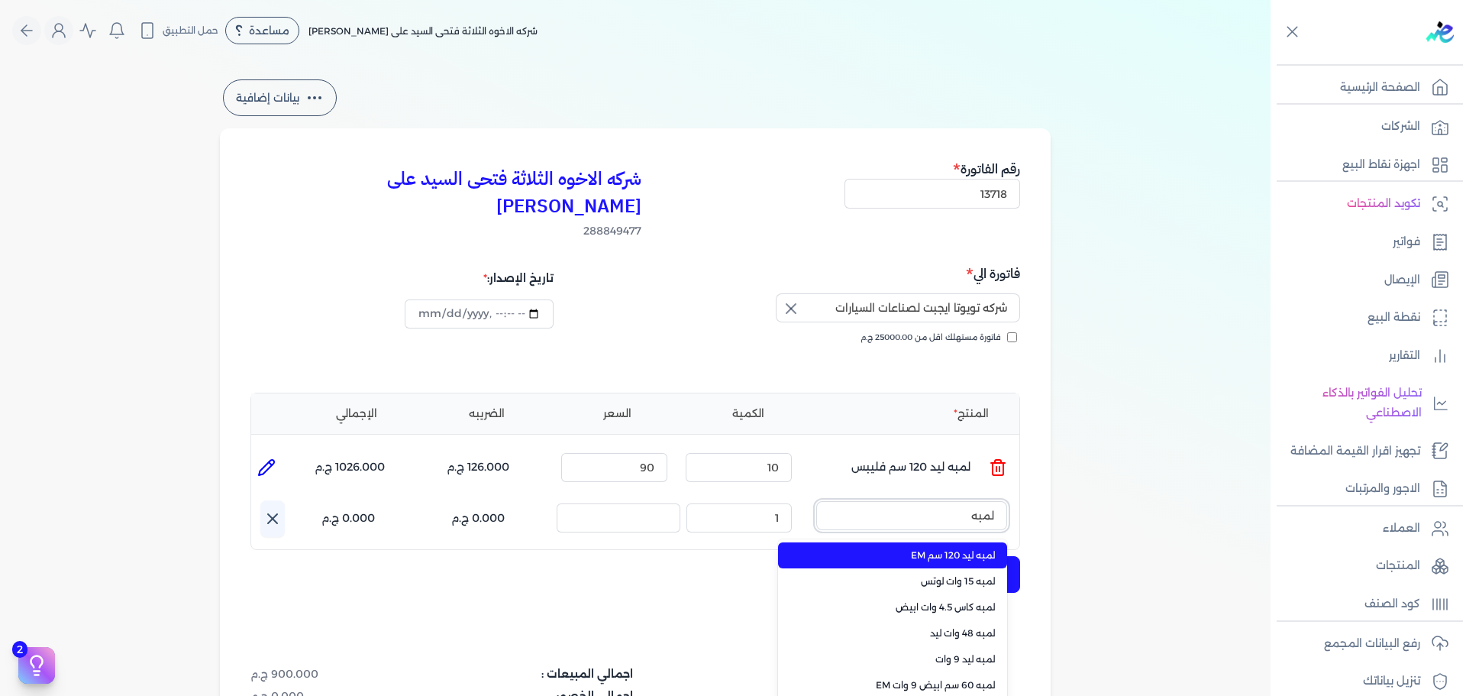
click at [816, 501] on button "لمبه" at bounding box center [911, 518] width 191 height 35
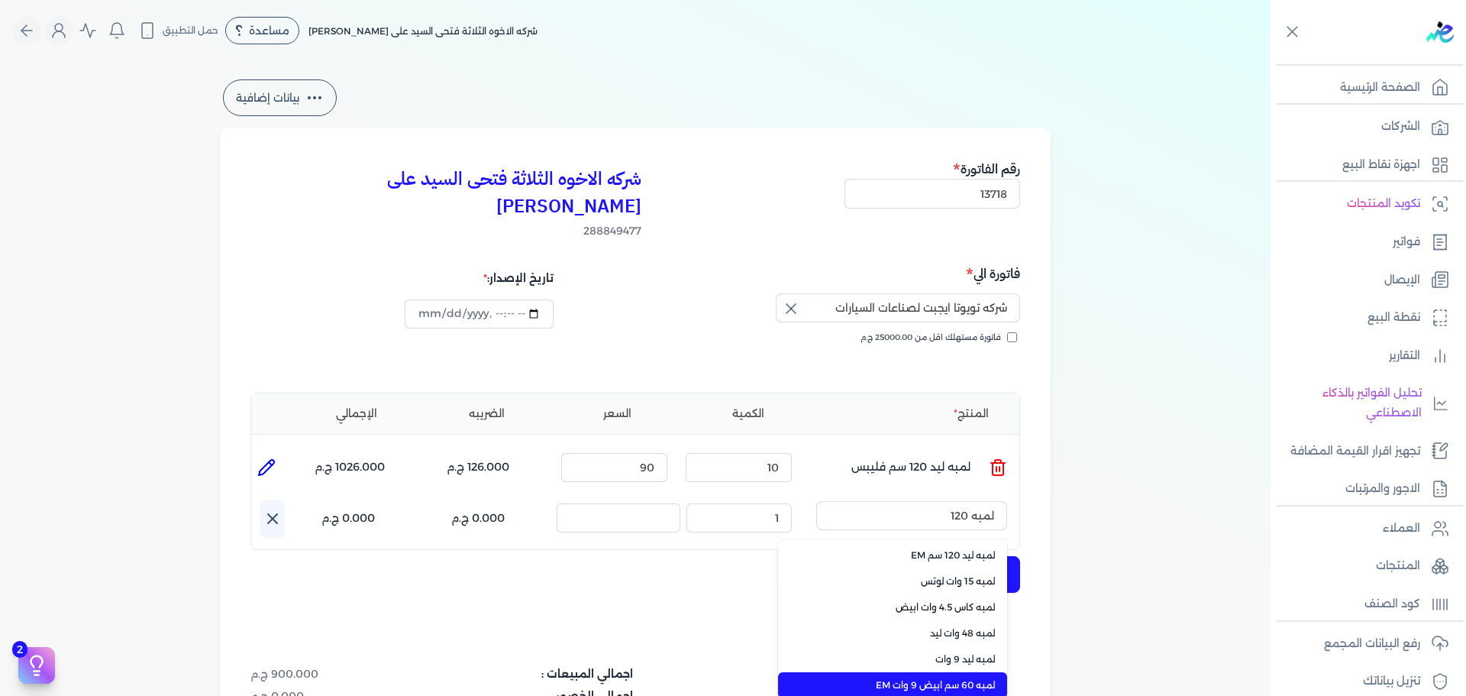
click at [960, 672] on li "لمبه 60 سم ابيض 9 وات EM" at bounding box center [892, 685] width 229 height 26
type input "لمبه 60 سم ابيض 9 وات EM"
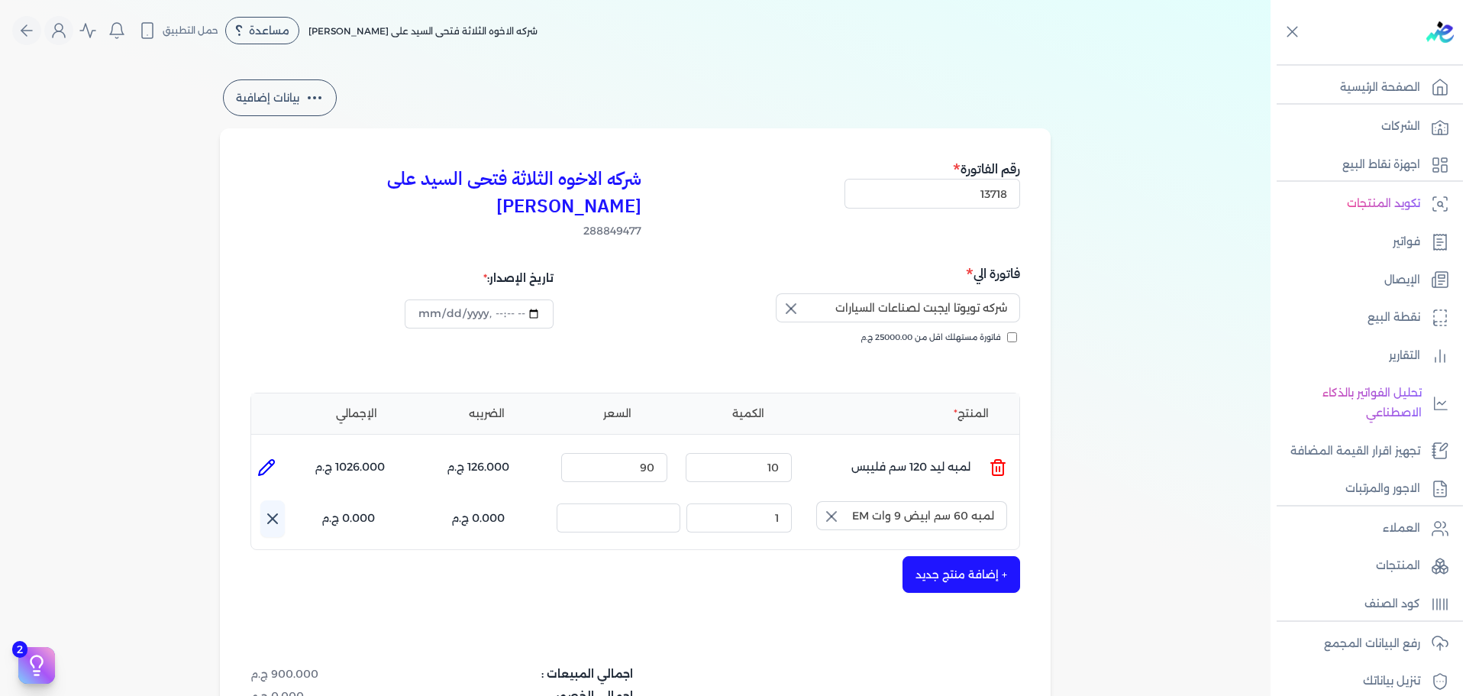
drag, startPoint x: 824, startPoint y: 488, endPoint x: 863, endPoint y: 481, distance: 39.5
click at [823, 501] on button "button" at bounding box center [829, 516] width 27 height 31
click at [886, 501] on input "text" at bounding box center [911, 515] width 191 height 29
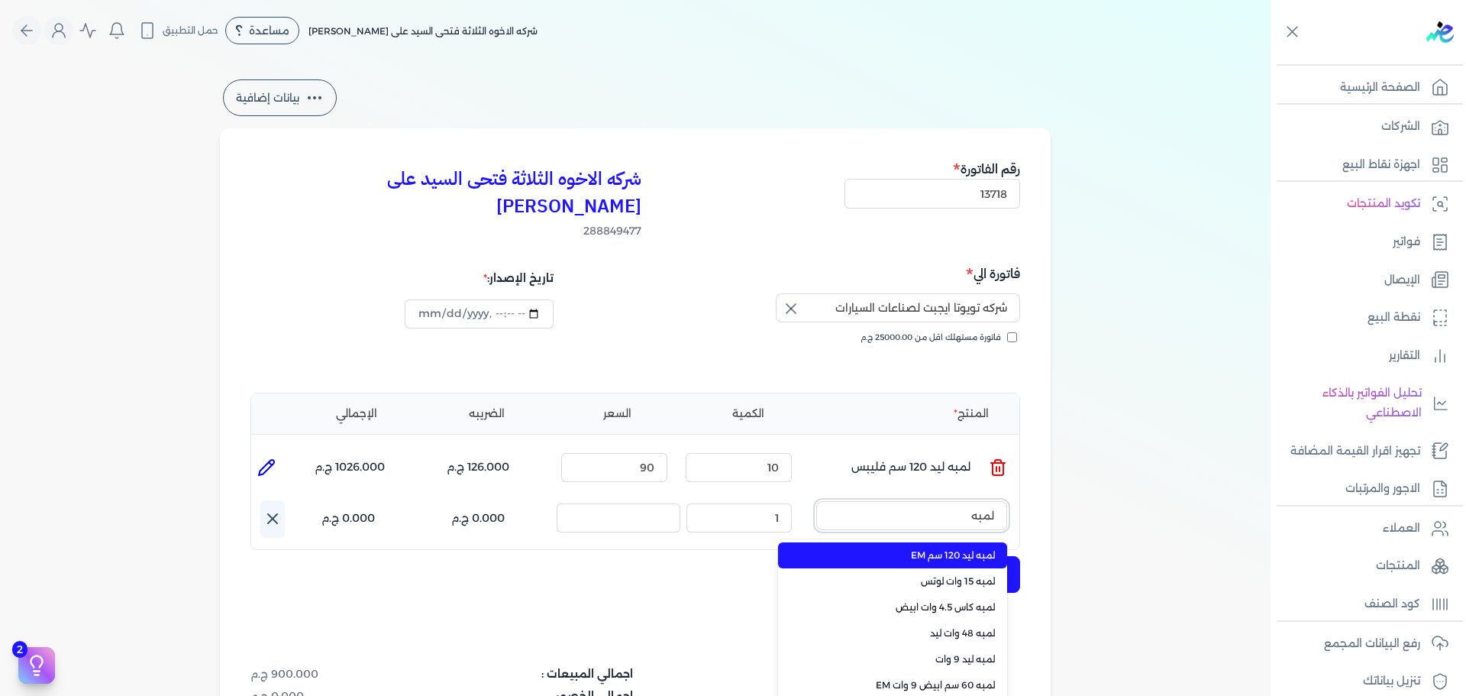
type input "لمبه"
click at [830, 548] on span "لمبه ليد 120 سم EM" at bounding box center [902, 555] width 186 height 14
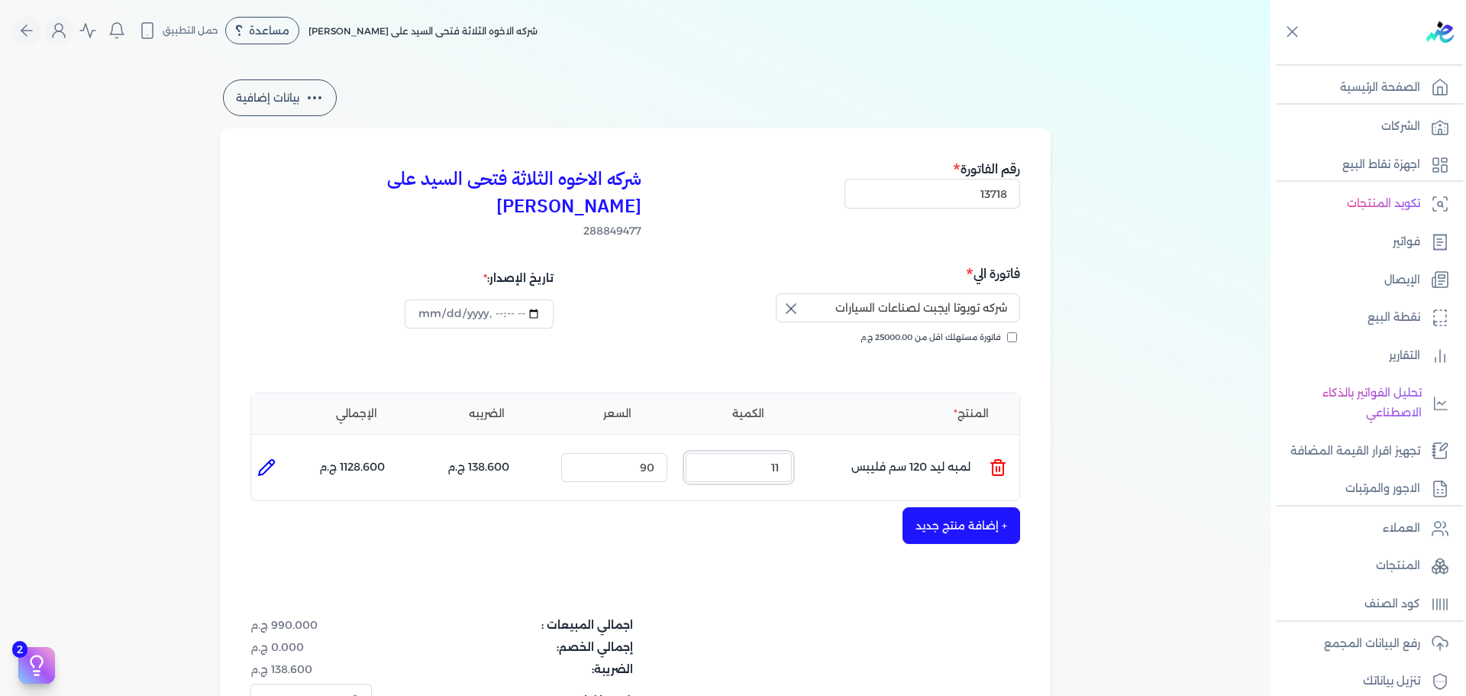
drag, startPoint x: 758, startPoint y: 438, endPoint x: 799, endPoint y: 438, distance: 40.5
click at [798, 447] on div "الكمية : 11" at bounding box center [739, 467] width 118 height 41
type input "10"
click at [937, 507] on button "+ إضافة منتج جديد" at bounding box center [962, 525] width 118 height 37
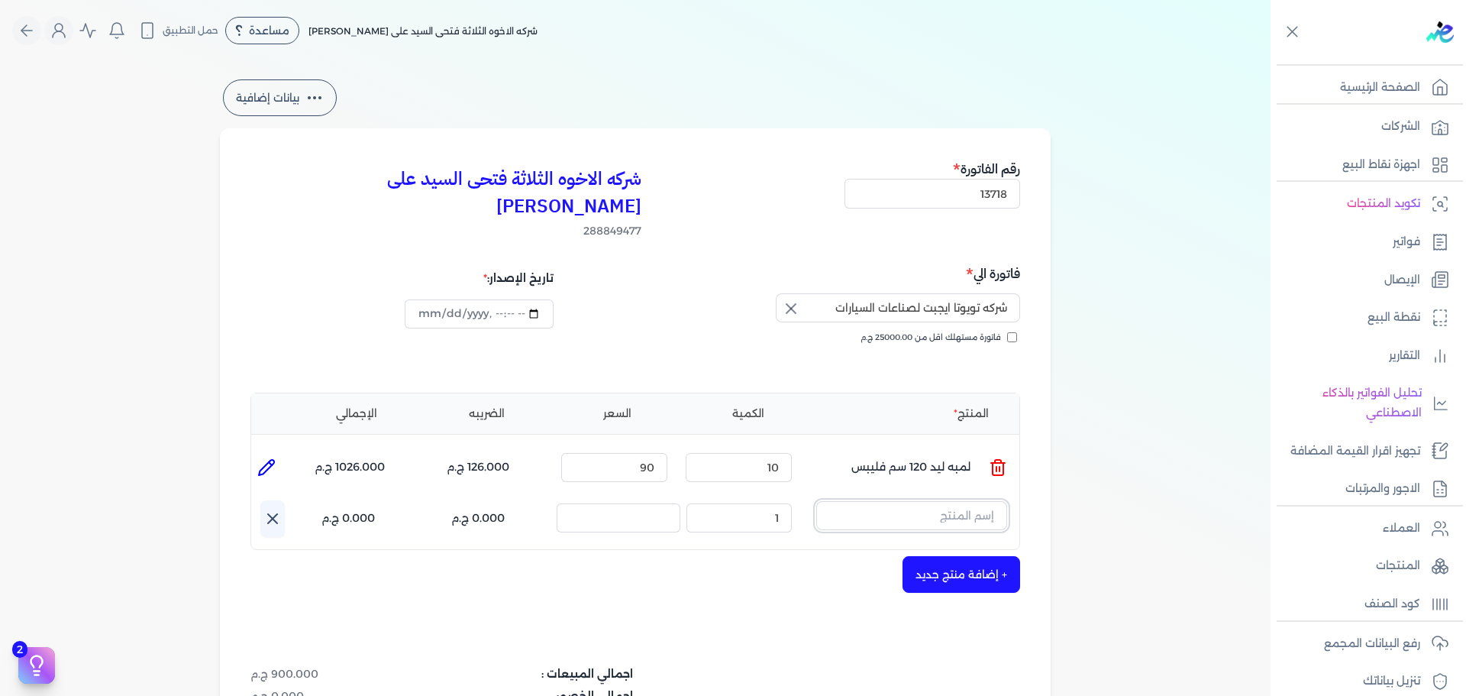
click at [941, 501] on input "text" at bounding box center [911, 515] width 191 height 29
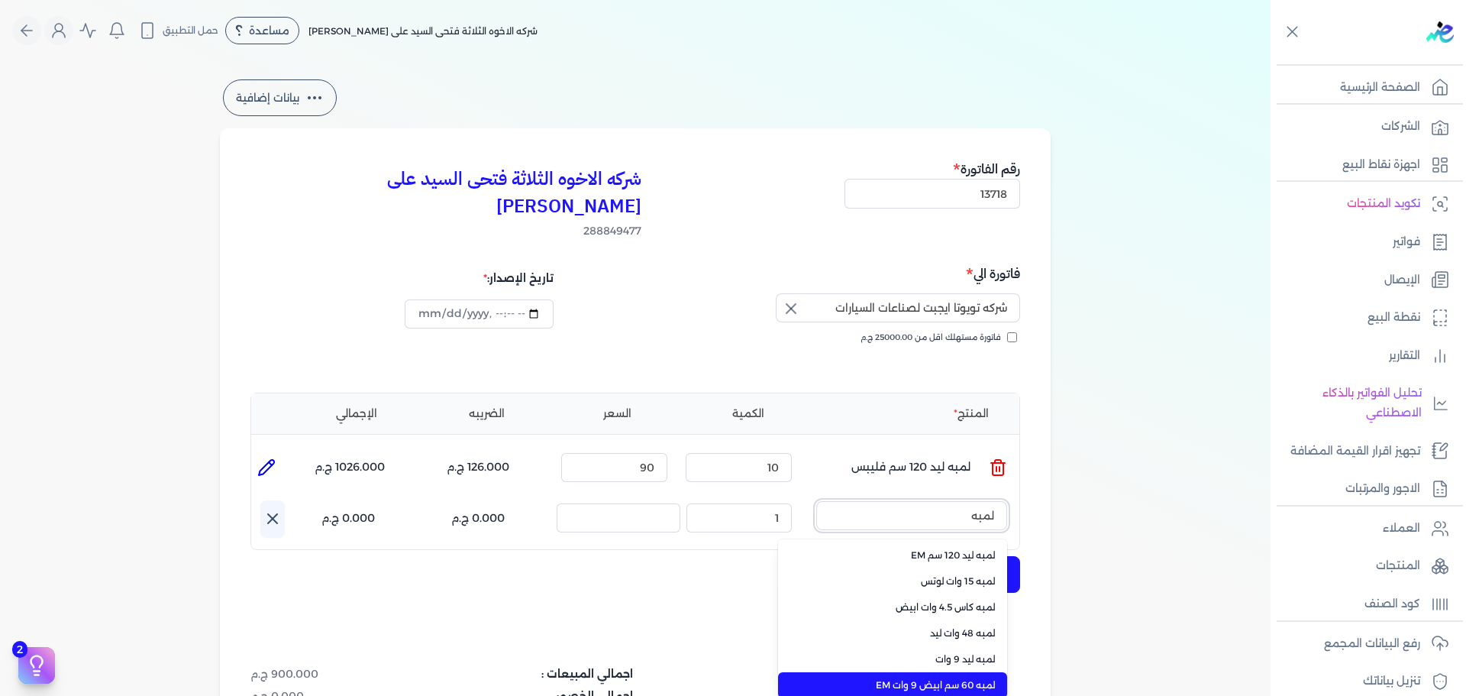
type input "لمبه"
click at [971, 678] on span "لمبه 60 سم ابيض 9 وات EM" at bounding box center [902, 685] width 186 height 14
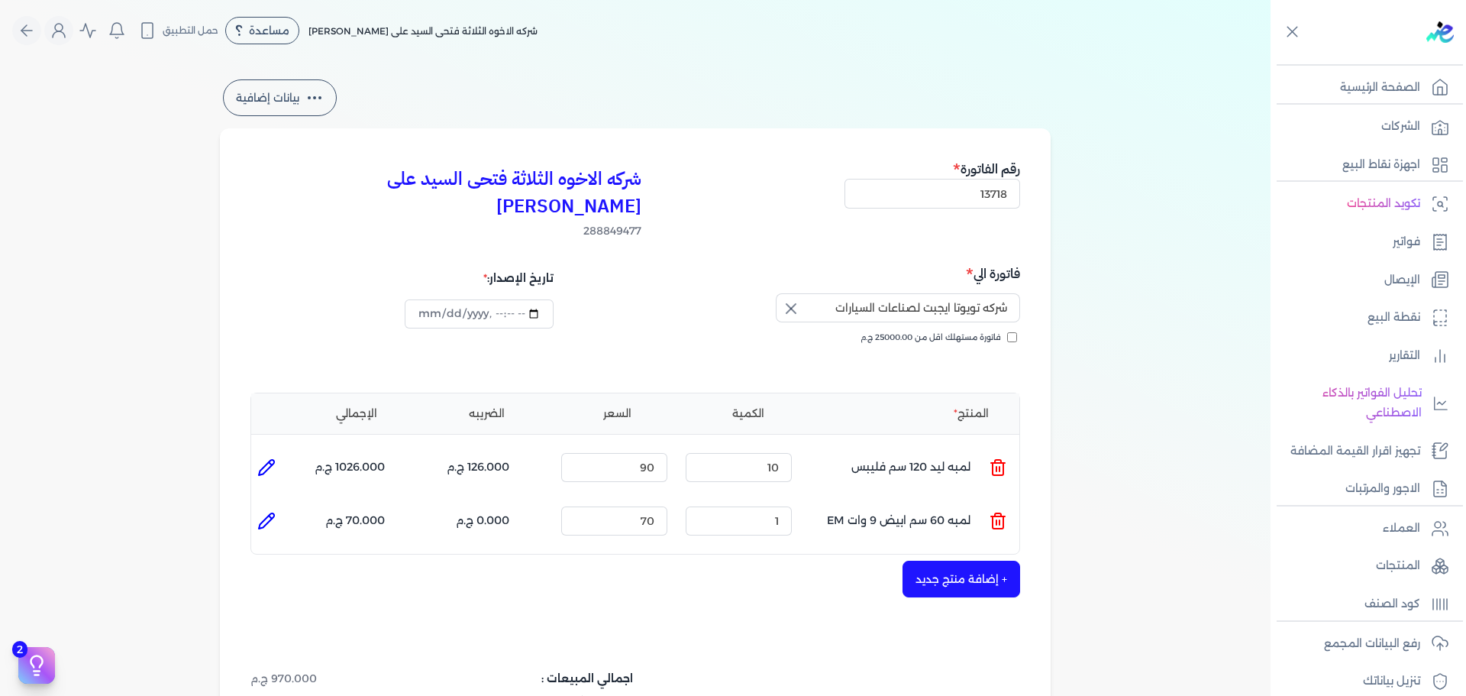
click at [269, 512] on icon at bounding box center [266, 521] width 18 height 18
type input "لمبه 60 سم ابيض 9 وات EM"
type input "70"
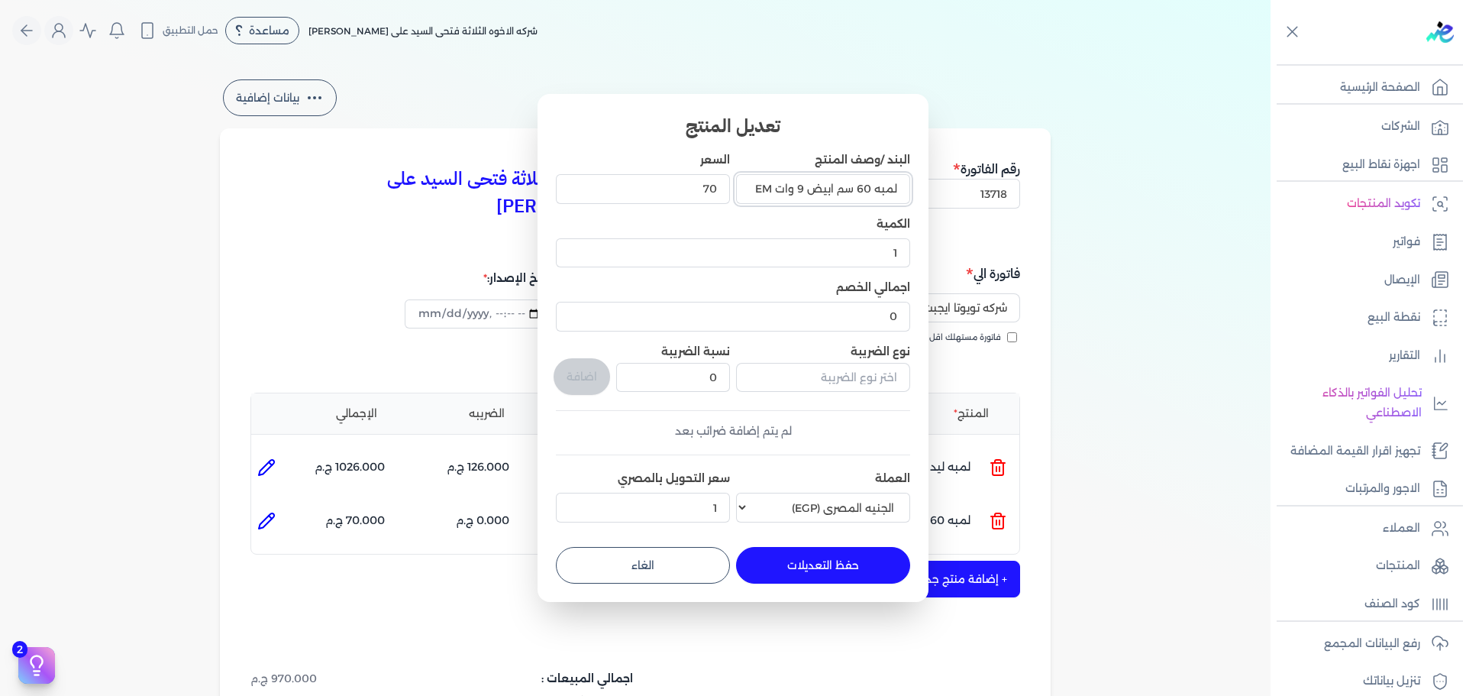
drag, startPoint x: 759, startPoint y: 188, endPoint x: 872, endPoint y: 183, distance: 113.1
click at [872, 183] on input "لمبه 60 سم ابيض 9 وات EM" at bounding box center [823, 188] width 174 height 29
type input "لمبه 120 ليد 24 وات ليدجر اكشن"
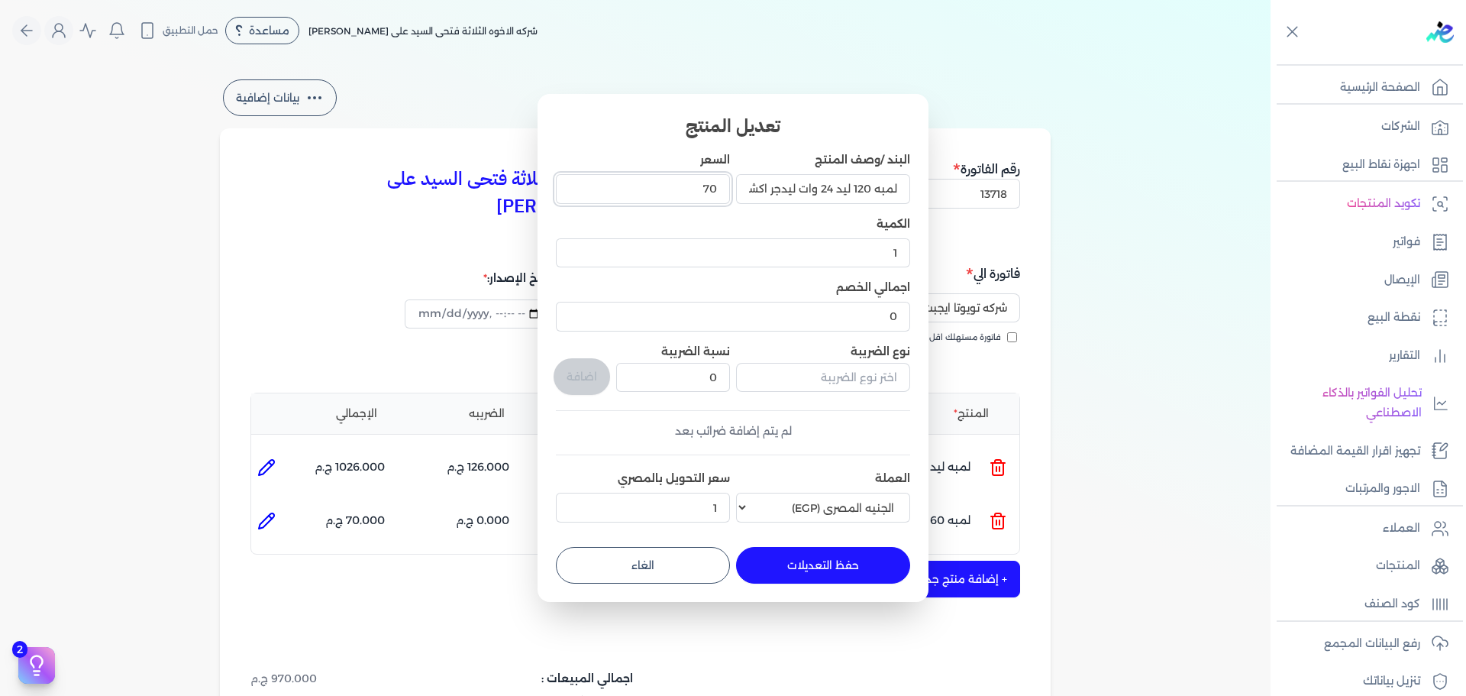
drag, startPoint x: 689, startPoint y: 185, endPoint x: 746, endPoint y: 184, distance: 57.3
click at [746, 184] on div "البند /وصف المنتج لمبه 120 ليد 24 وات ليدجر اكشن السعر 70 الكمية 1 اجمالي الخصم…" at bounding box center [733, 340] width 354 height 376
type input "120"
click at [825, 383] on input "text" at bounding box center [823, 377] width 174 height 29
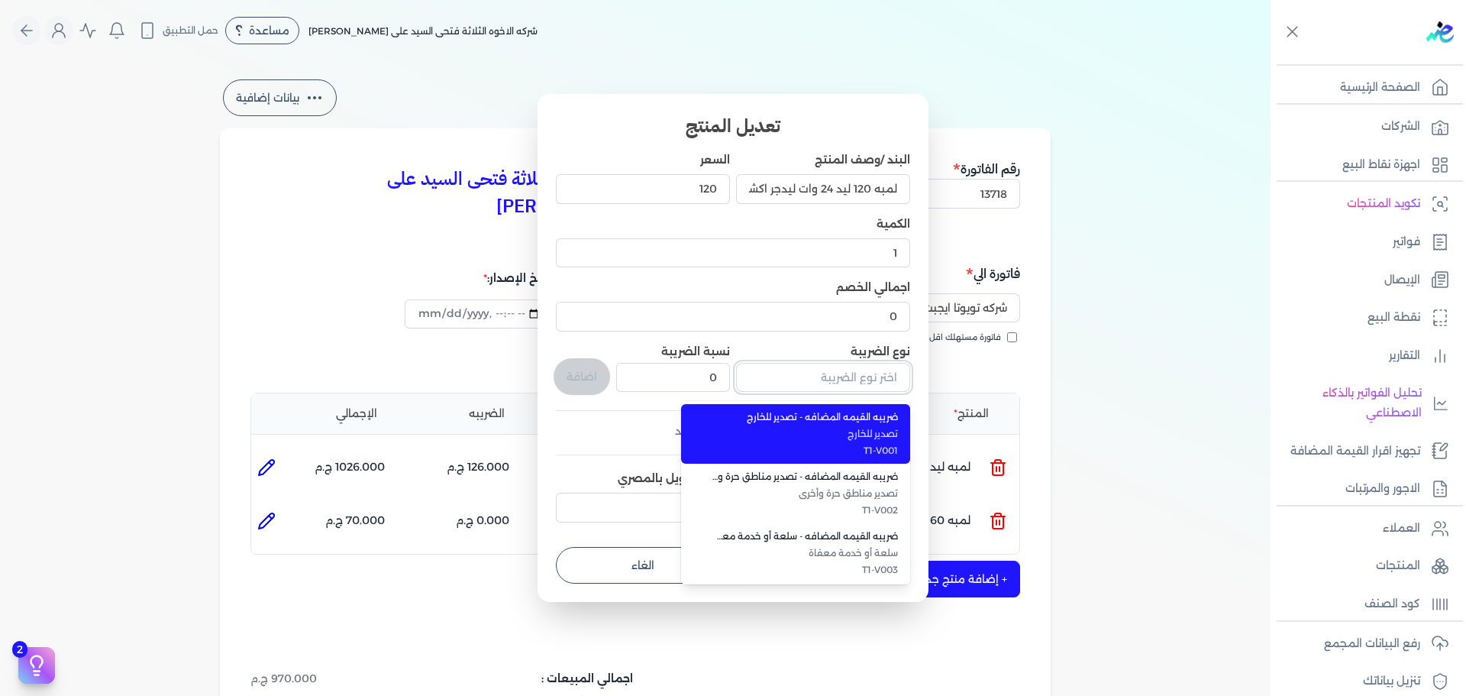
type input "ف"
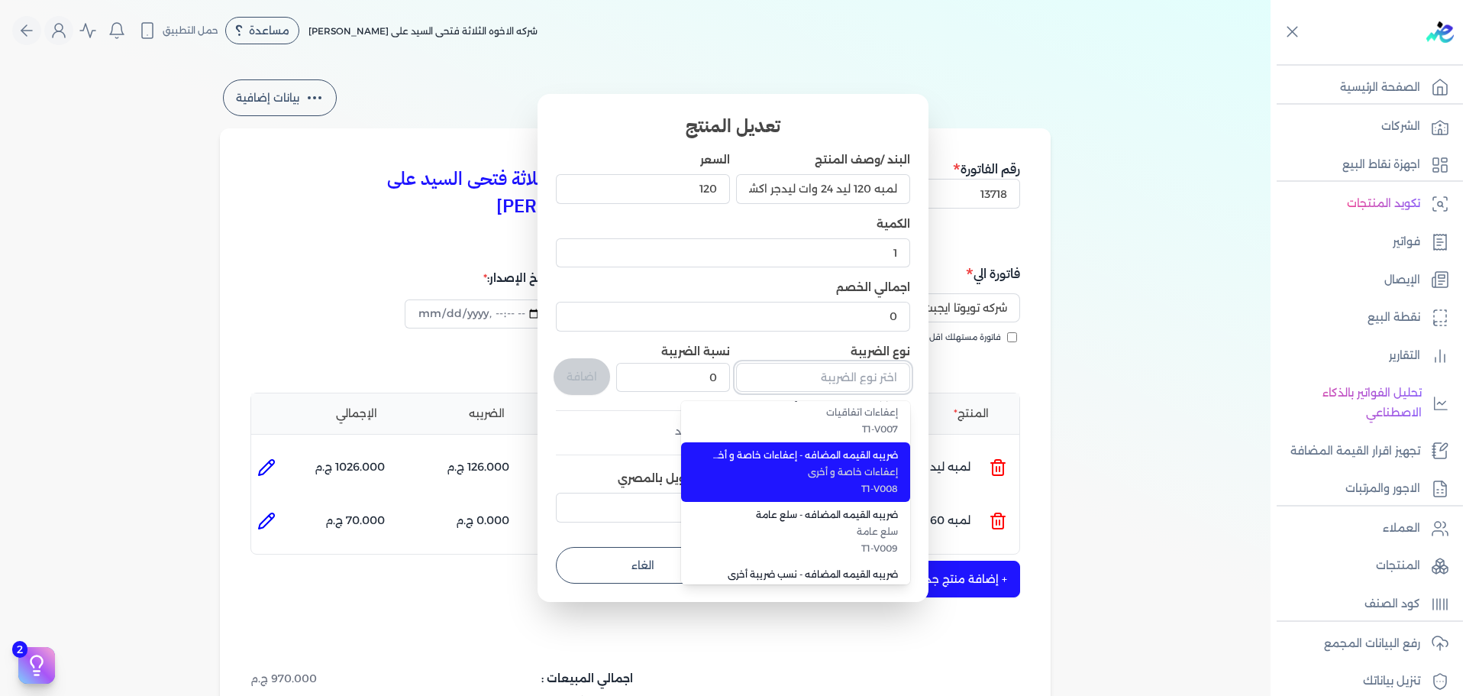
scroll to position [418, 0]
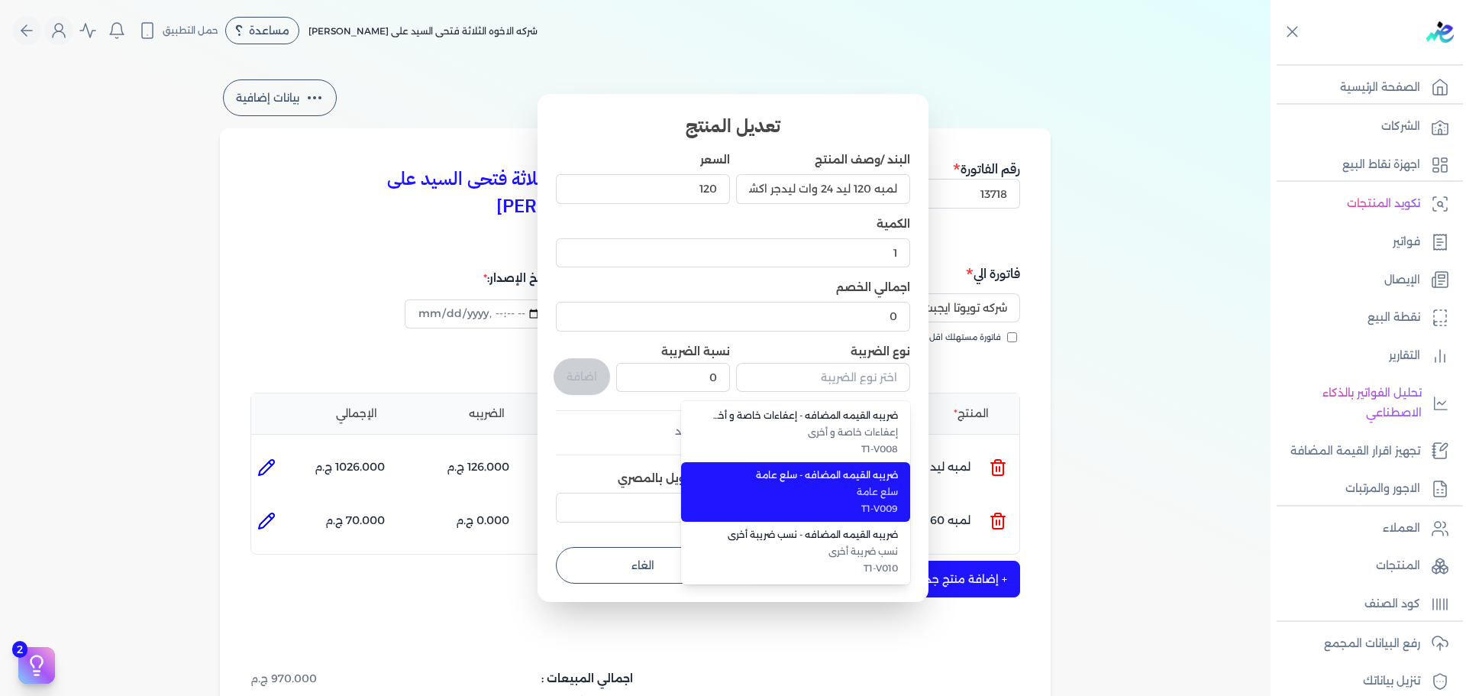
click at [861, 502] on span "T1-V009" at bounding box center [805, 509] width 186 height 14
type input "ضريبه القيمه المضافه - سلع عامة"
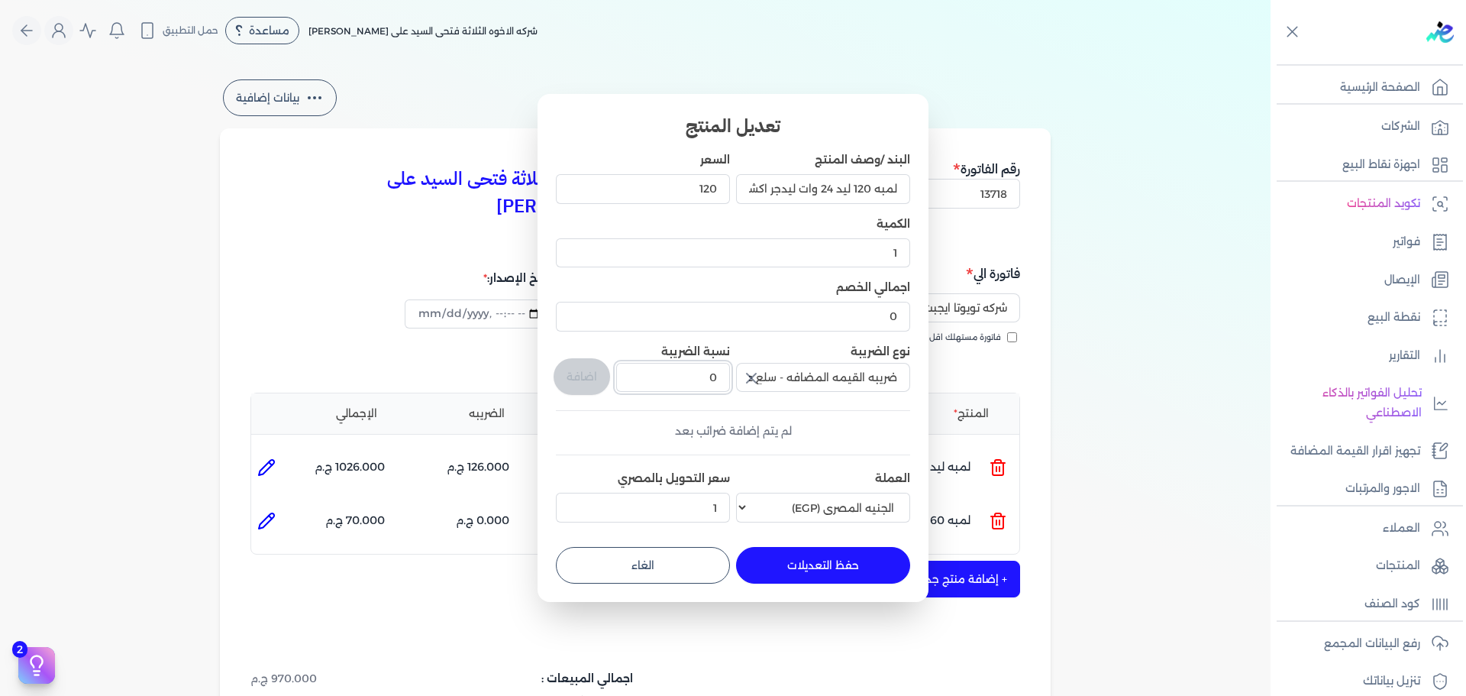
drag, startPoint x: 749, startPoint y: 366, endPoint x: 792, endPoint y: 360, distance: 43.1
click at [778, 365] on div "البند /وصف المنتج لمبه 120 ليد 24 وات ليدجر اكشن السعر 120 الكمية 1 اجمالي الخص…" at bounding box center [733, 340] width 354 height 376
type input "14"
click at [580, 359] on button "اضافة" at bounding box center [582, 376] width 57 height 37
type input "0"
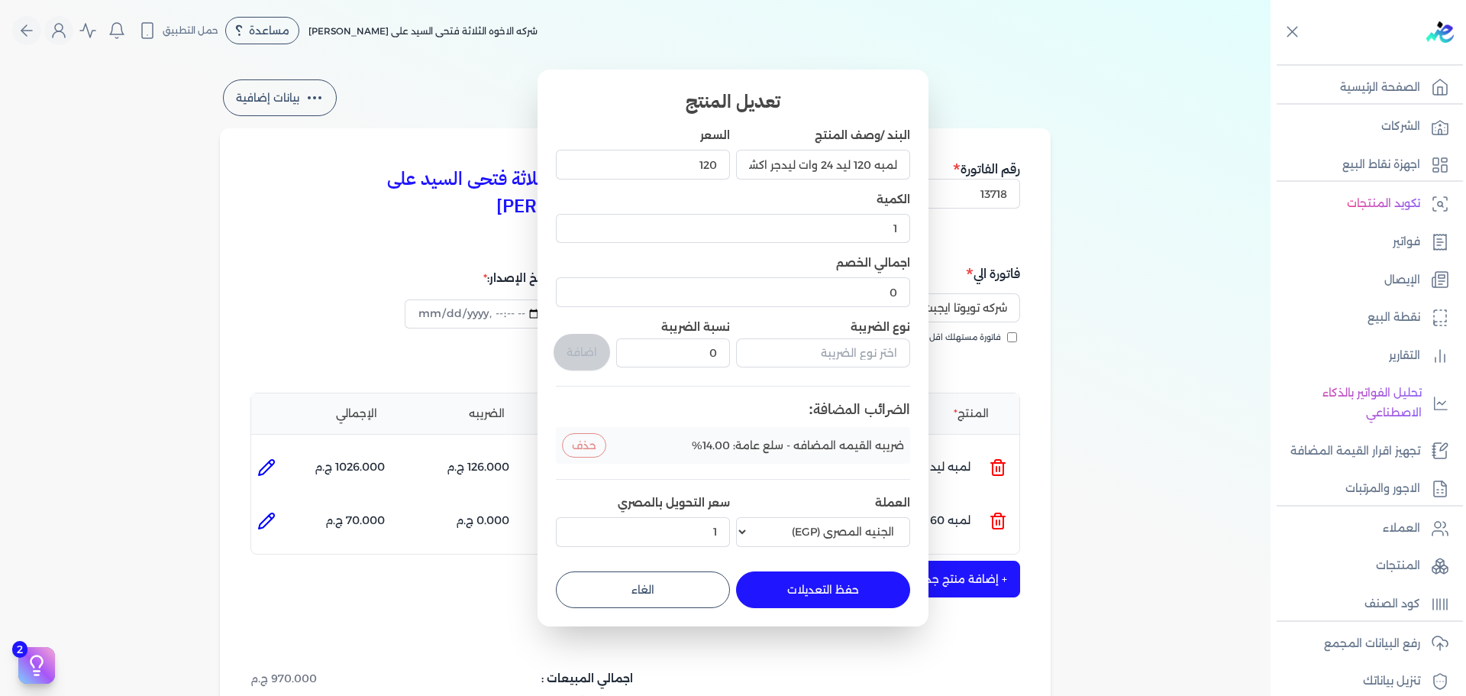
click at [851, 589] on button "حفظ التعديلات" at bounding box center [823, 589] width 174 height 37
type input "0"
type input "120"
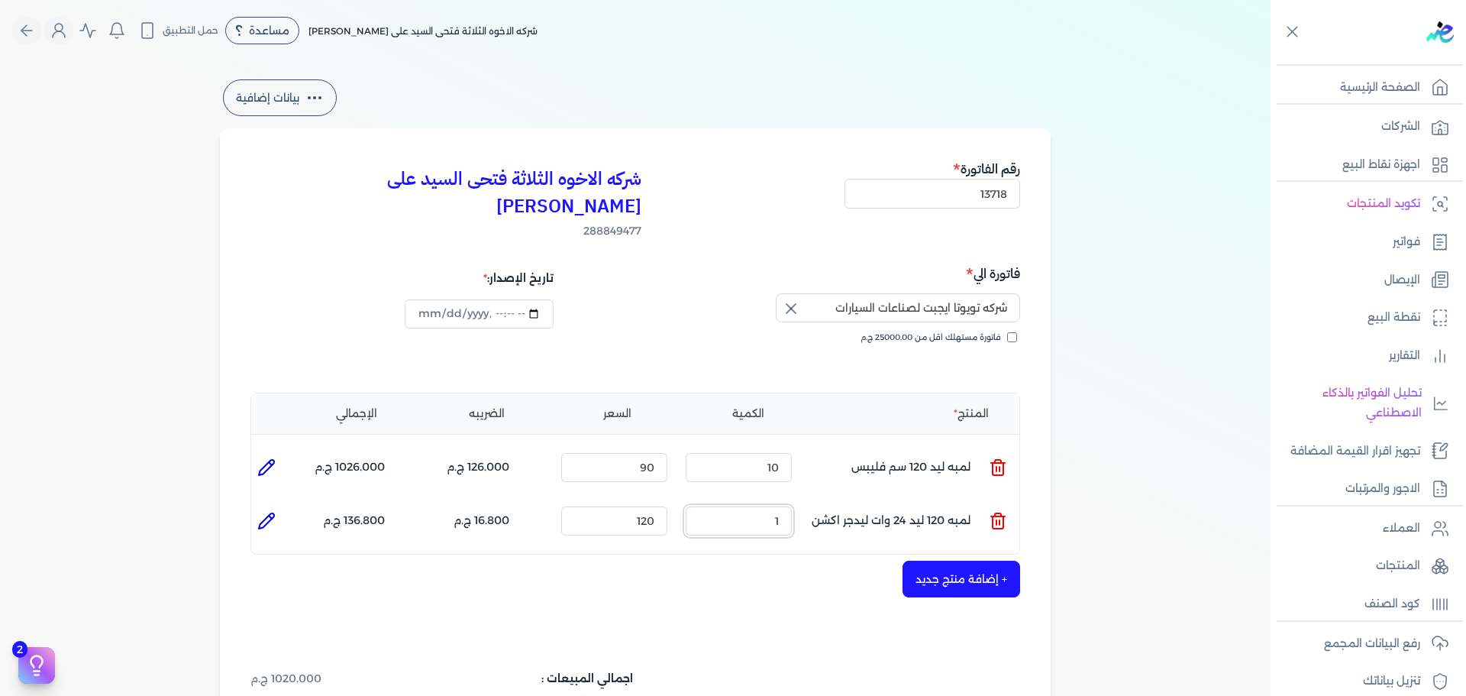
drag, startPoint x: 757, startPoint y: 494, endPoint x: 802, endPoint y: 499, distance: 45.3
click at [802, 500] on ul "المنتج : لمبه 120 ليد 24 وات ليدجر اكشن الكمية : 1 السعر : 120 الضريبه : 16.800…" at bounding box center [635, 520] width 768 height 41
type input "10"
click at [937, 560] on button "+ إضافة منتج جديد" at bounding box center [962, 578] width 118 height 37
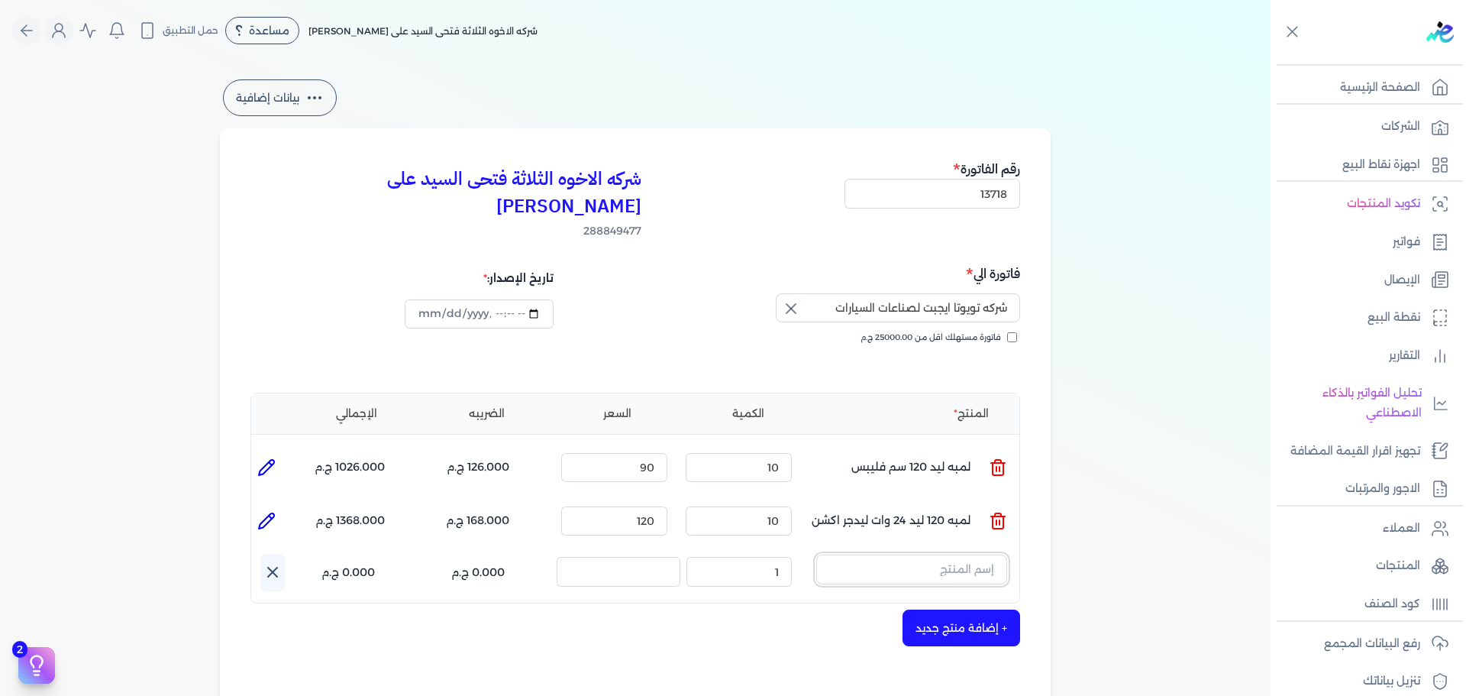
click at [940, 554] on input "text" at bounding box center [911, 568] width 191 height 29
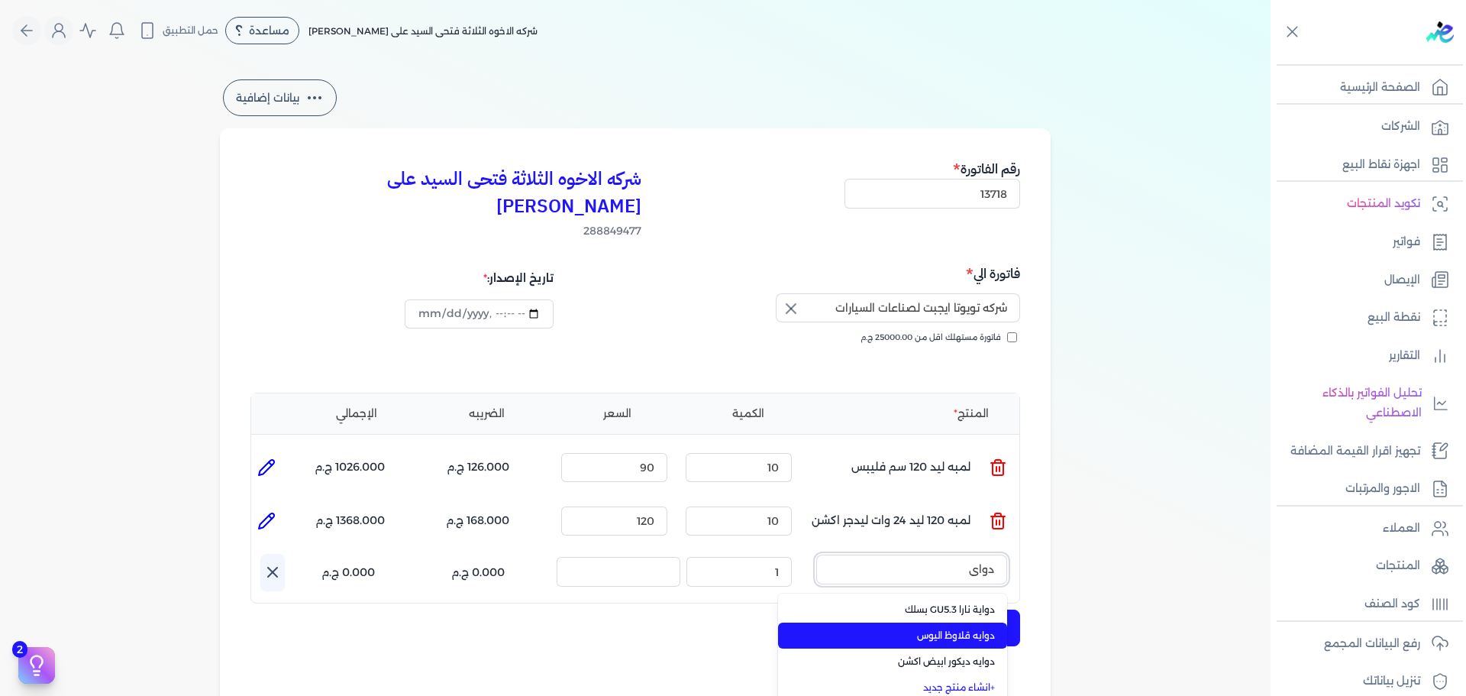
type input "دواي"
click at [950, 622] on li "دوايه قلاوظ اليوس" at bounding box center [892, 635] width 229 height 26
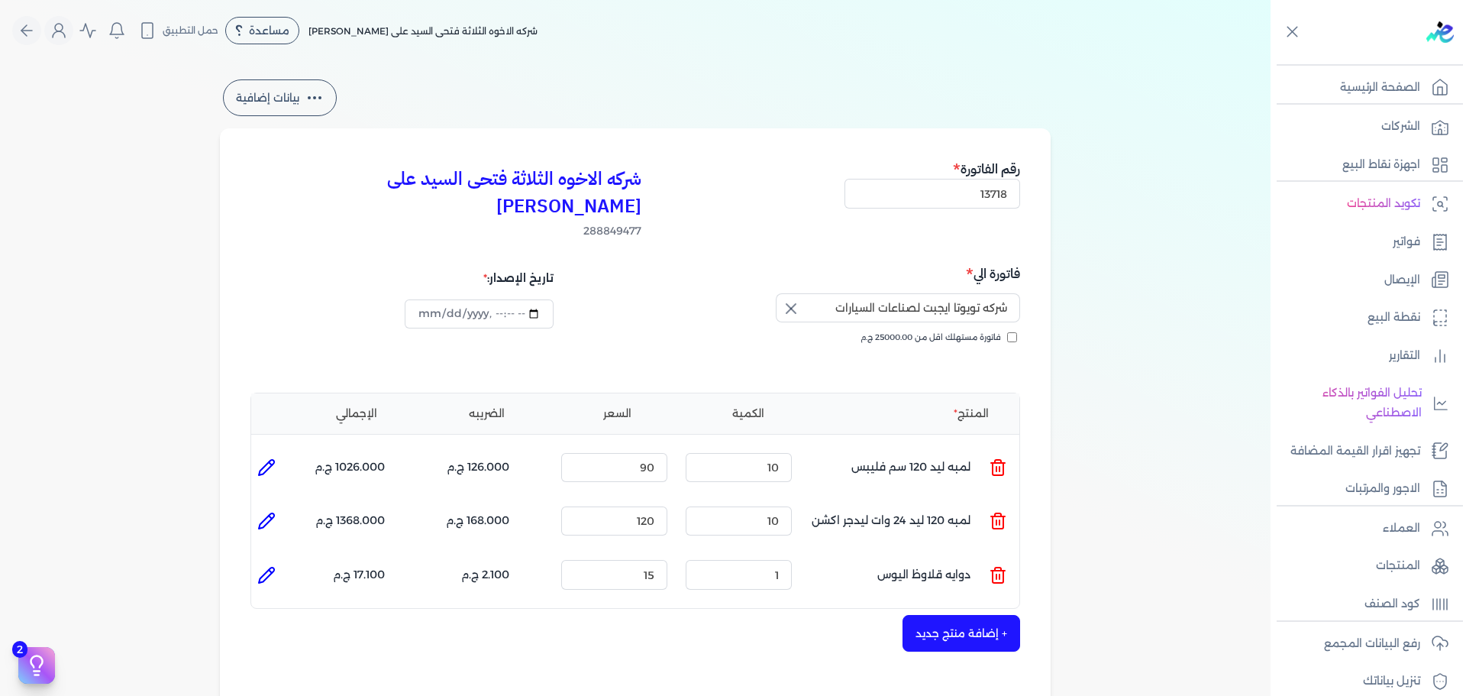
click at [273, 566] on icon at bounding box center [266, 575] width 18 height 18
type input "دوايه قلاوظ اليوس"
type input "15"
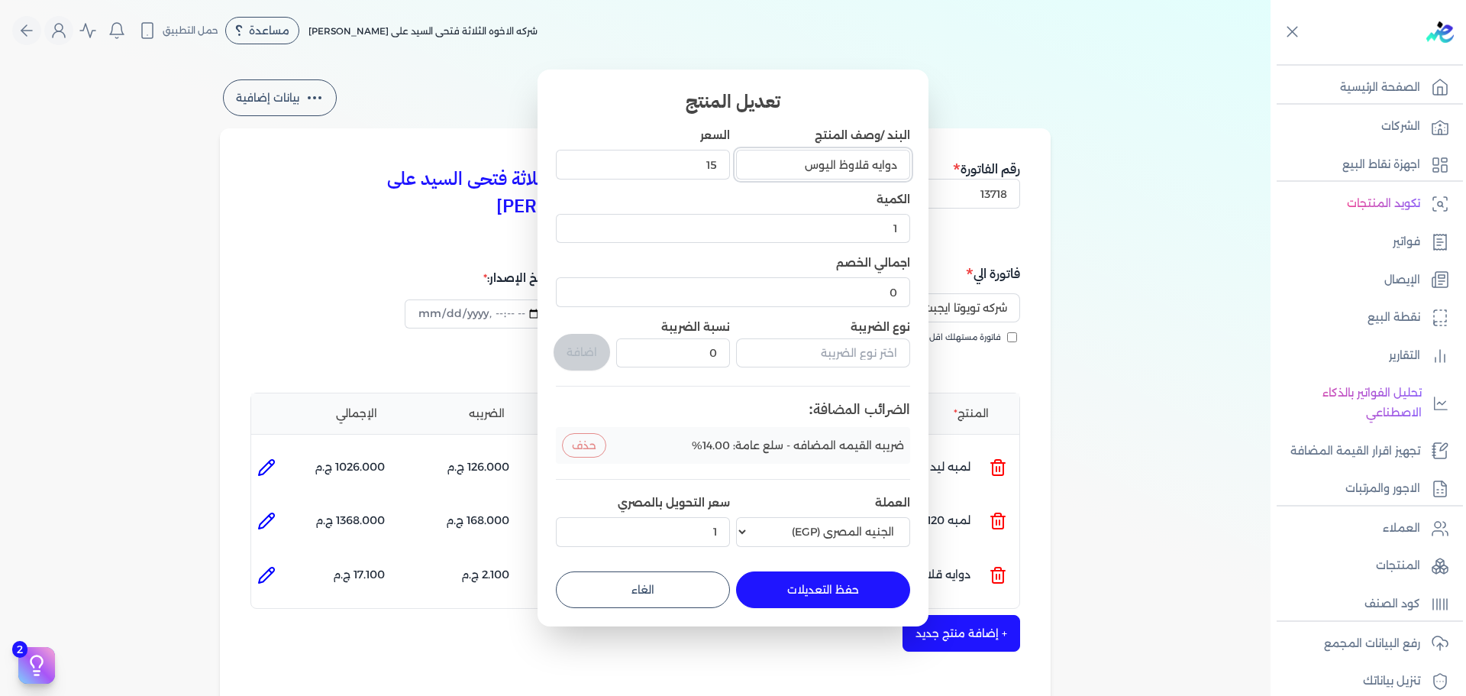
drag, startPoint x: 896, startPoint y: 166, endPoint x: 752, endPoint y: 163, distance: 143.6
click at [752, 163] on input "دوايه قلاوظ اليوس" at bounding box center [823, 164] width 174 height 29
type input "طقم دوايه ليد اكشن"
drag, startPoint x: 684, startPoint y: 165, endPoint x: 806, endPoint y: 176, distance: 122.6
click at [806, 176] on div "البند /وصف المنتج طقم دوايه ليد اكشن السعر 15 الكمية 1 اجمالي الخصم 0 نوع الضري…" at bounding box center [733, 340] width 354 height 425
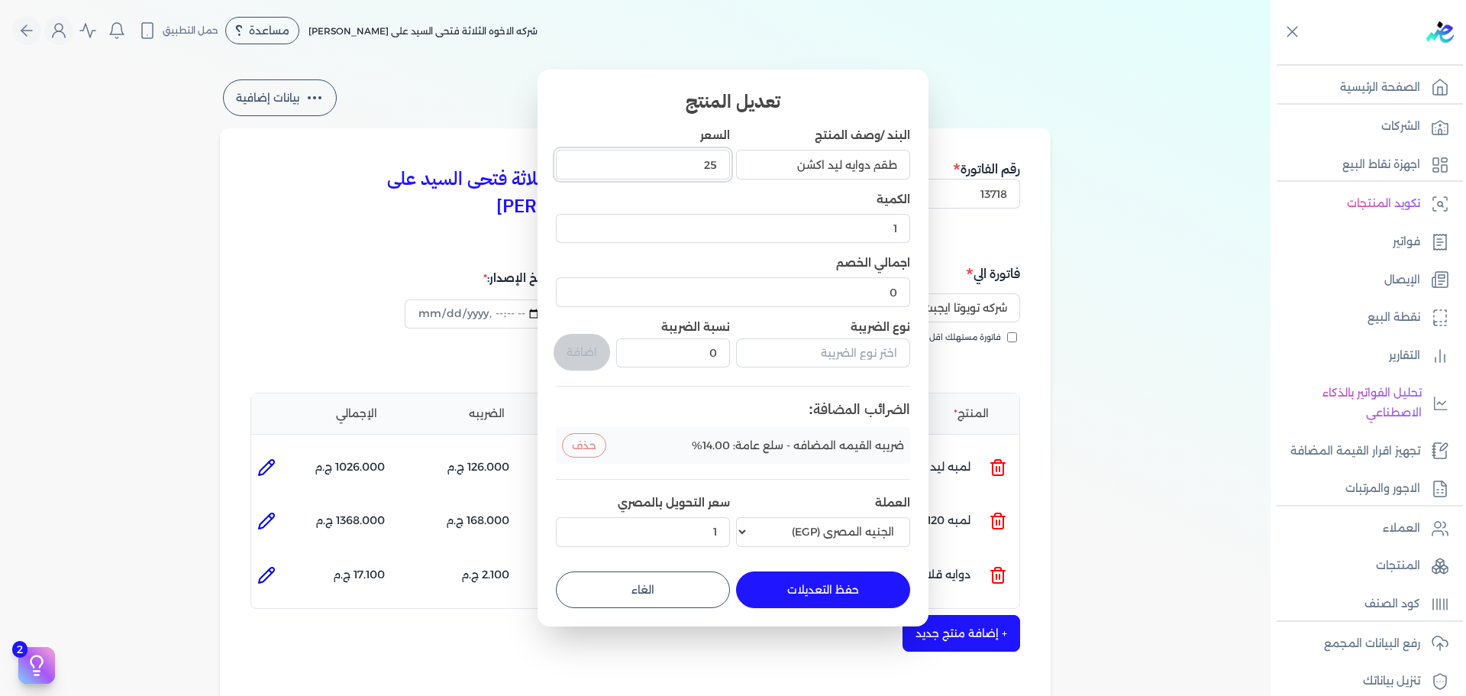
type input "25"
click at [815, 594] on button "حفظ التعديلات" at bounding box center [823, 589] width 174 height 37
type input "0"
type input "25"
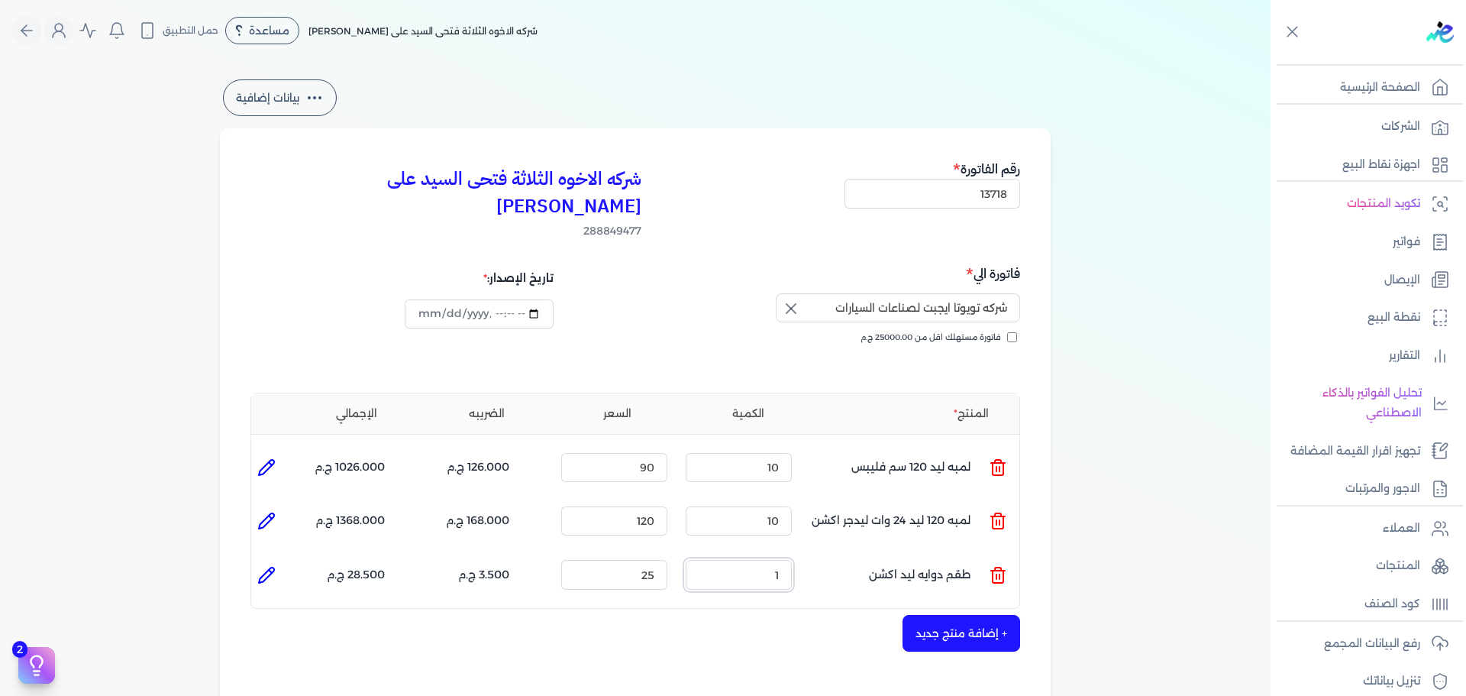
click at [883, 559] on ul "المنتج : طقم دوايه ليد اكشن الكمية : 1 السعر : 25 الضريبه : 3.500 ج.م الإجمالي …" at bounding box center [635, 574] width 768 height 41
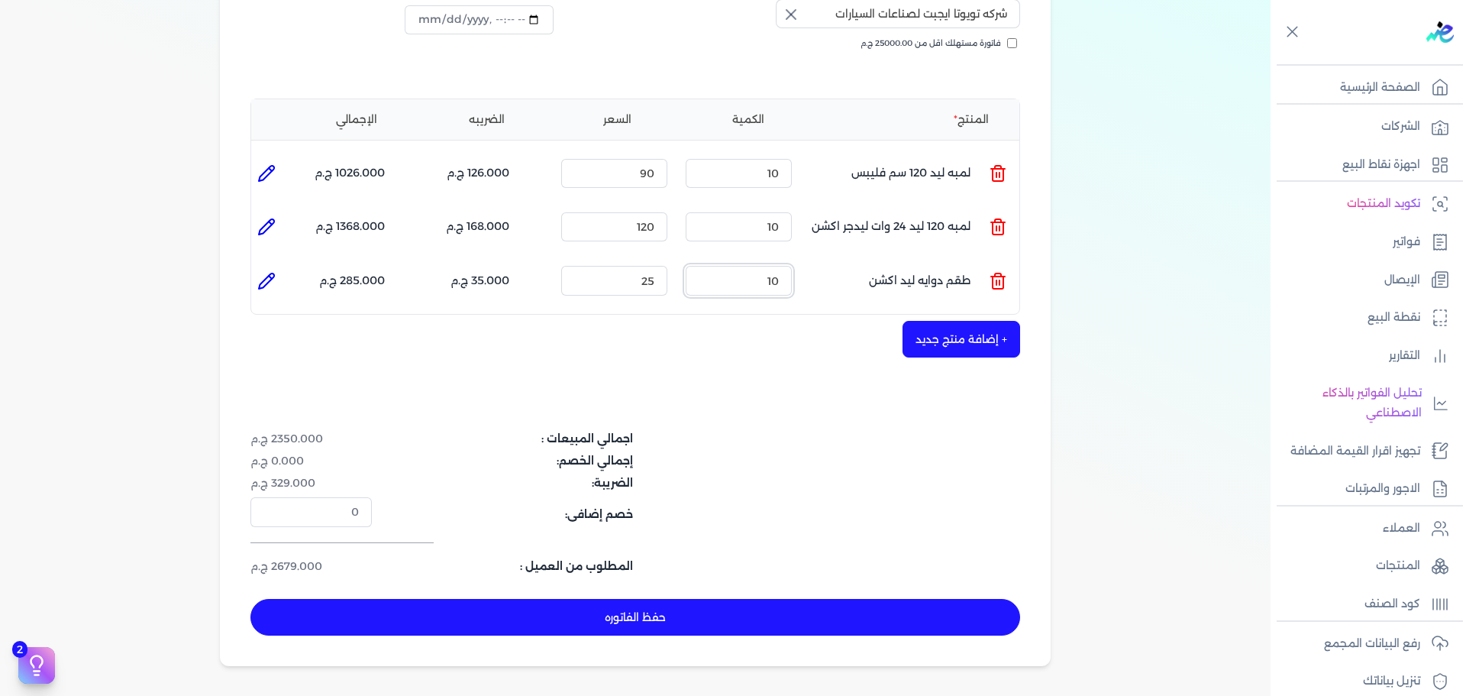
scroll to position [382, 0]
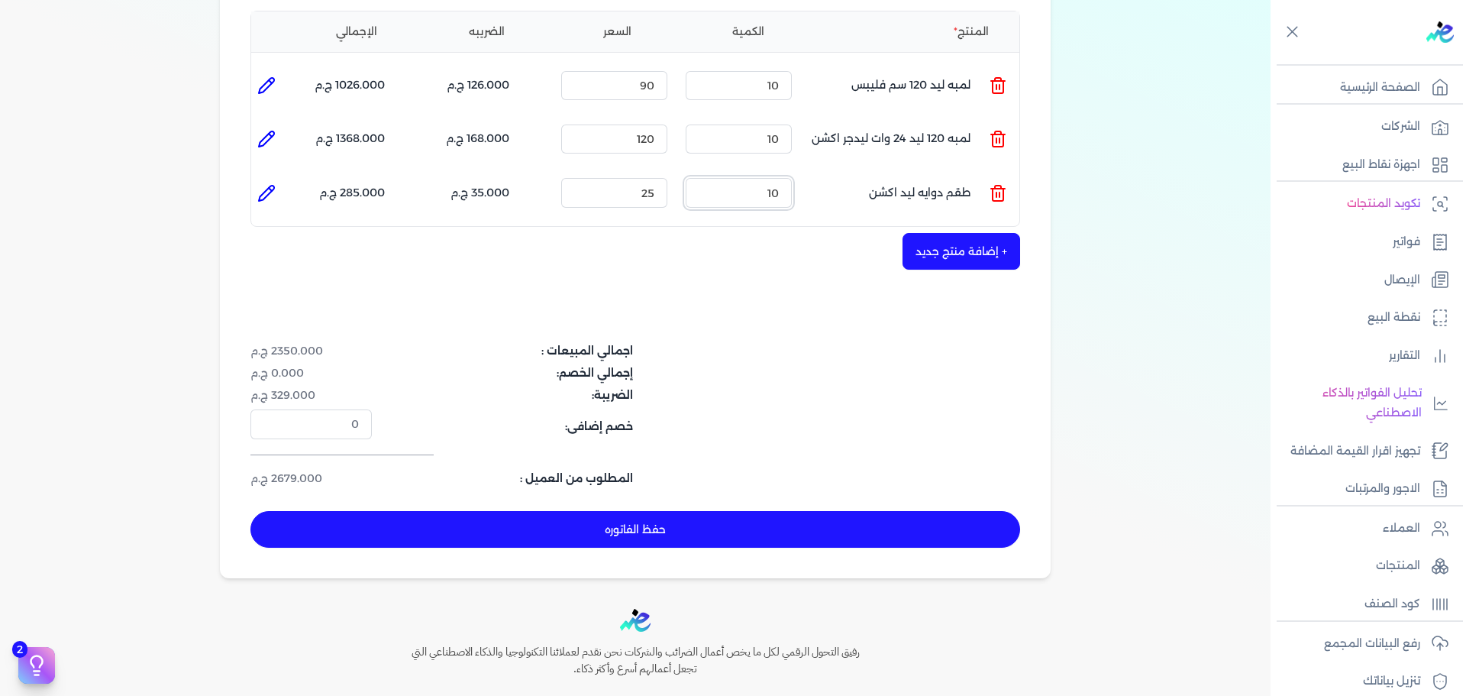
type input "10"
click at [563, 511] on button "حفظ الفاتوره" at bounding box center [635, 529] width 770 height 37
type input "[DATE]"
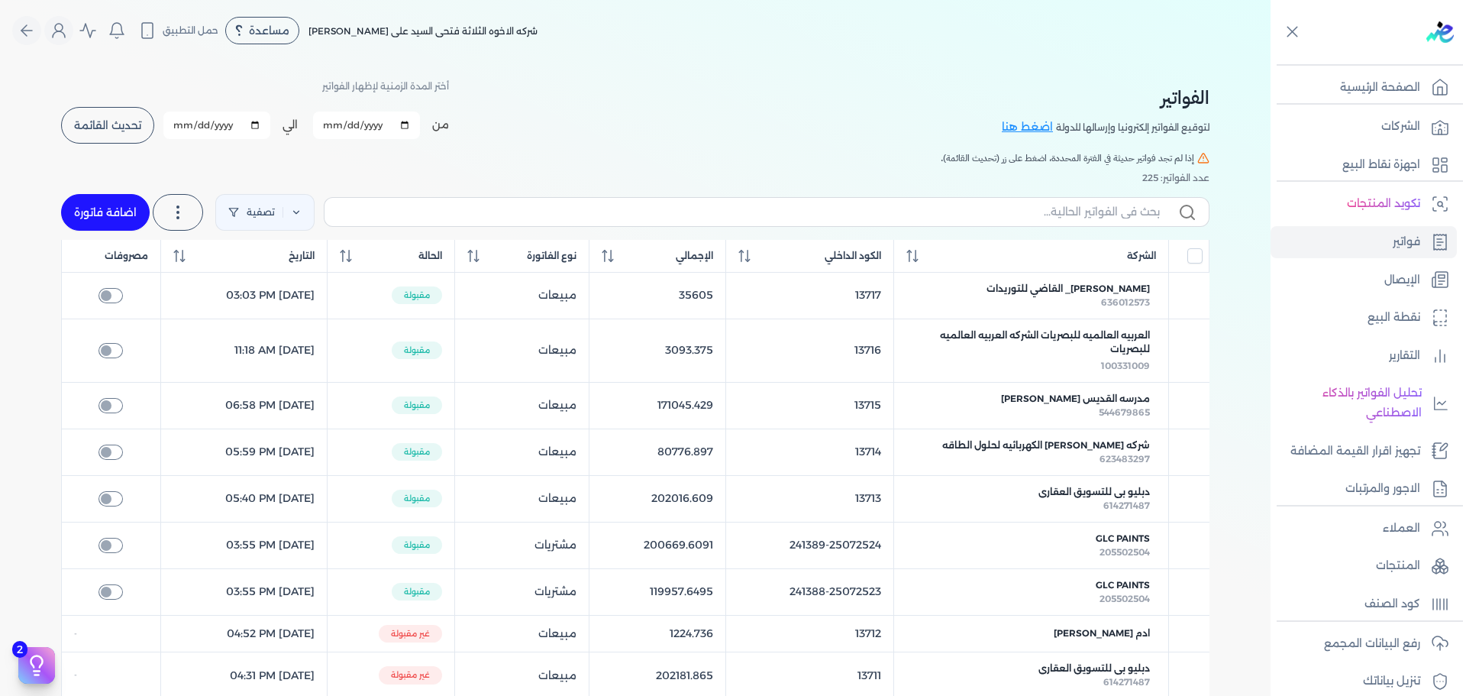
click at [113, 135] on button "تحديث القائمة" at bounding box center [107, 125] width 93 height 37
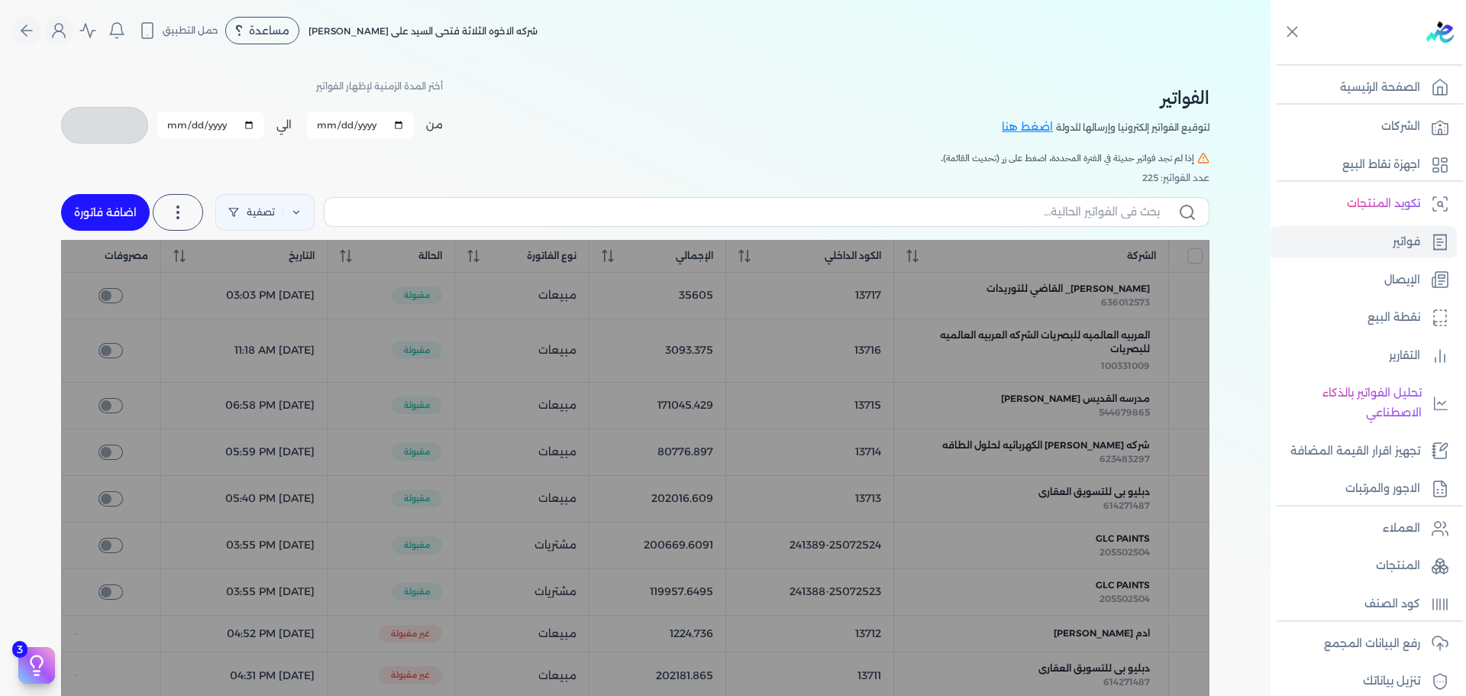
checkbox input "false"
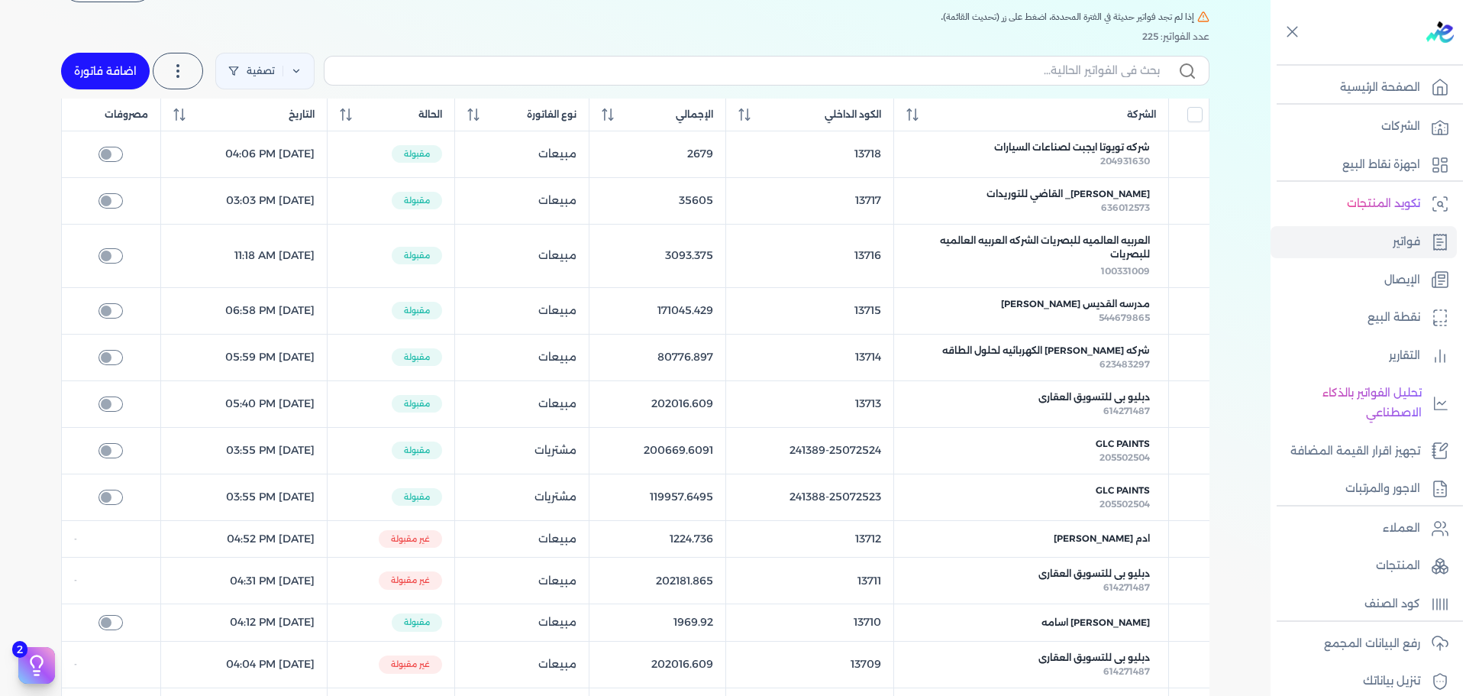
scroll to position [153, 0]
